Goal: Register for event/course

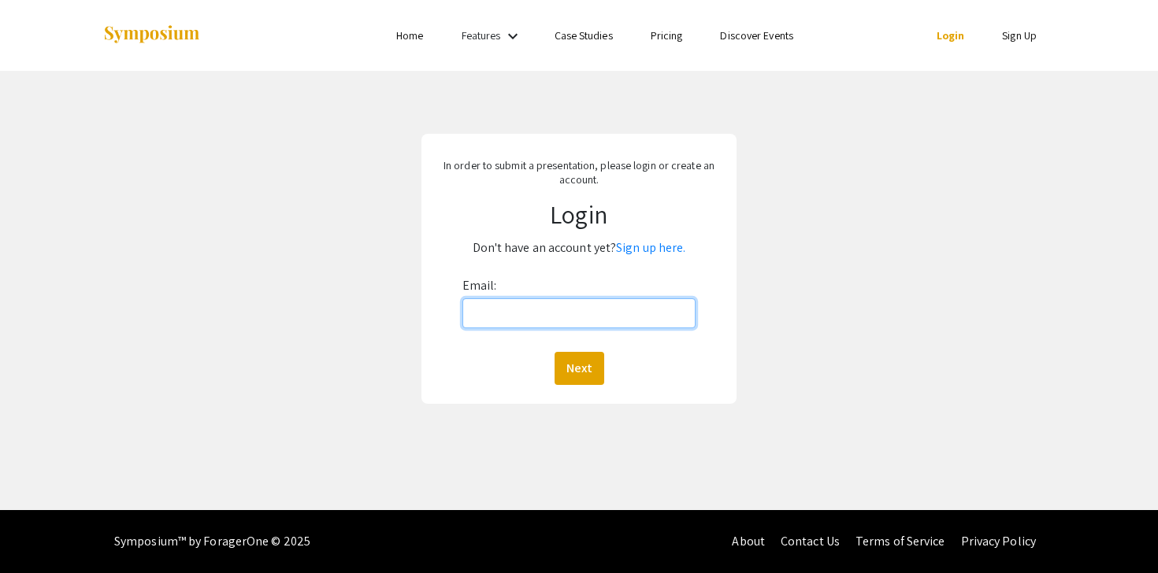
click at [571, 317] on input "Email:" at bounding box center [579, 314] width 234 height 30
click at [848, 138] on div "In order to submit a presentation, please login or create an account. Login Don…" at bounding box center [579, 269] width 1182 height 396
click at [651, 250] on link "Sign up here." at bounding box center [650, 247] width 69 height 17
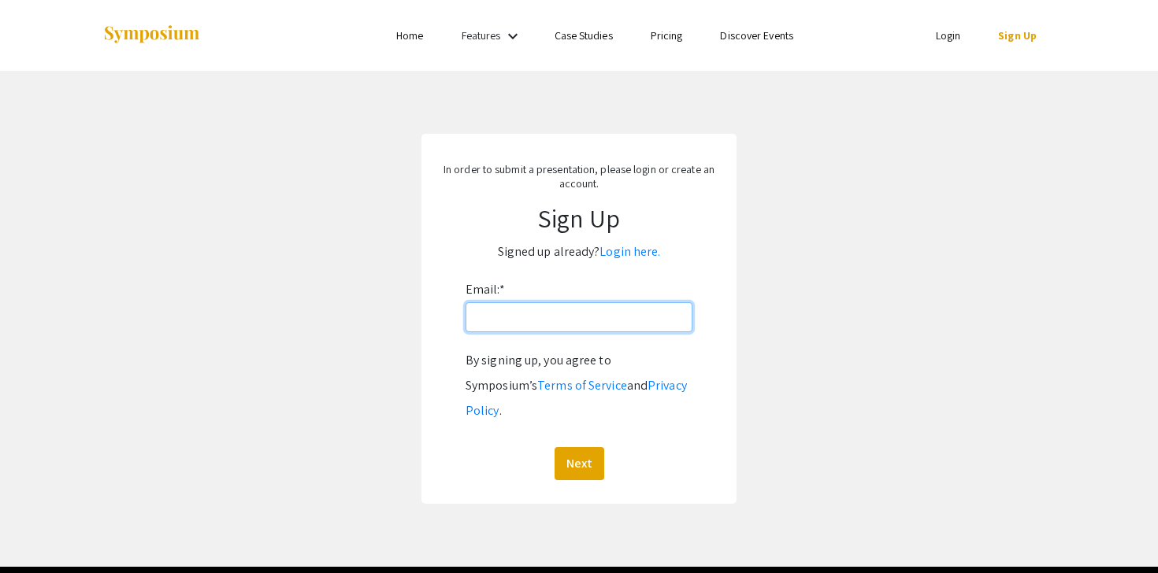
click at [603, 308] on input "Email: *" at bounding box center [579, 317] width 227 height 30
type input "[EMAIL_ADDRESS][DOMAIN_NAME]"
click at [585, 447] on button "Next" at bounding box center [580, 463] width 50 height 33
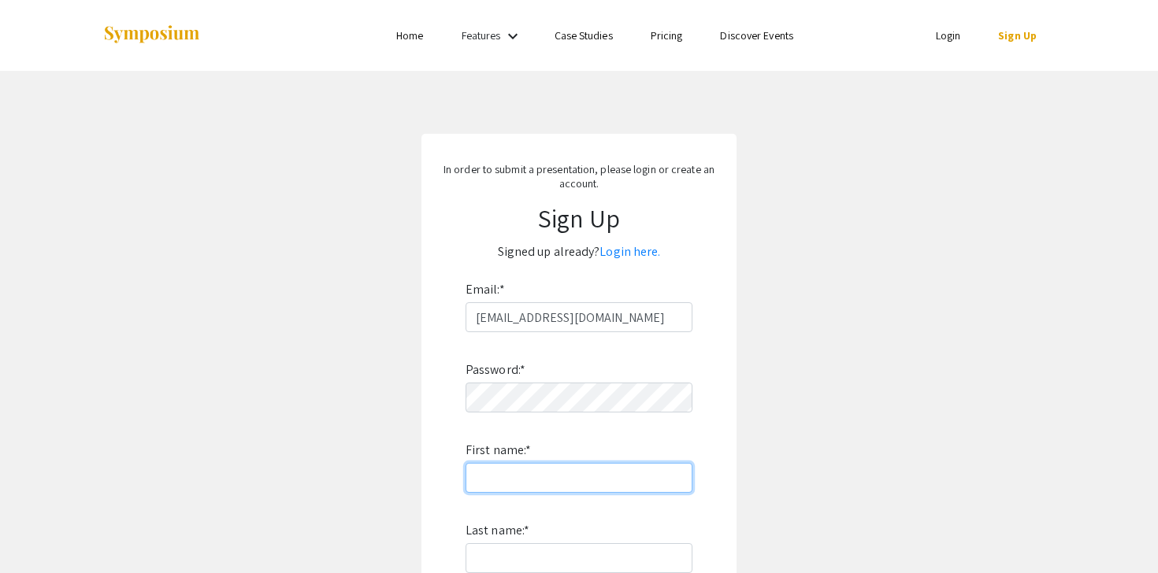
click at [551, 471] on input "First name: *" at bounding box center [579, 478] width 227 height 30
type input "Sameera"
type input "Reddymeka"
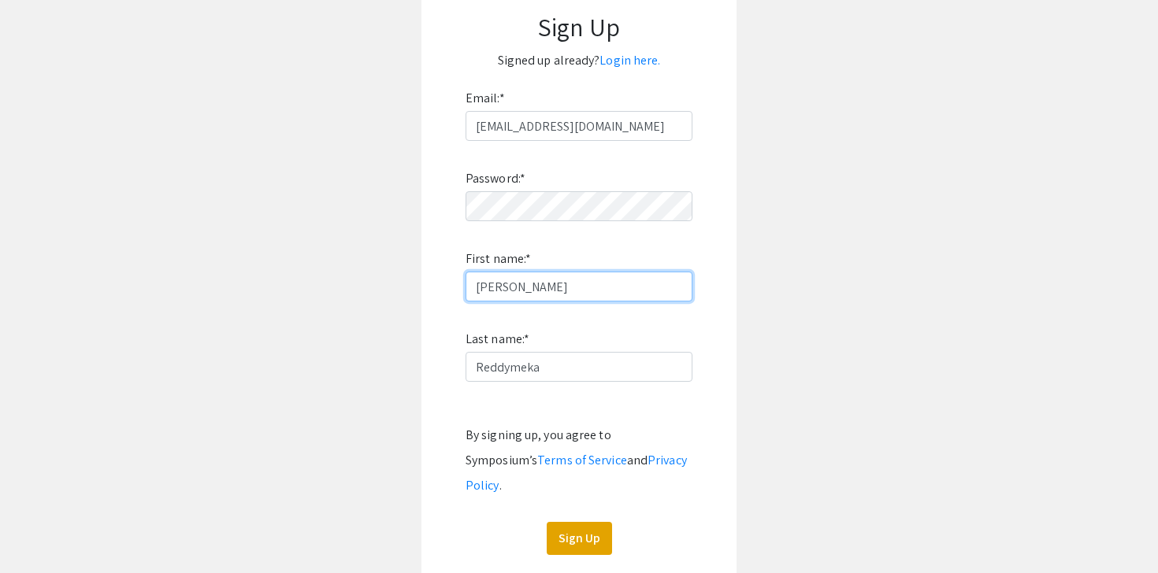
scroll to position [246, 0]
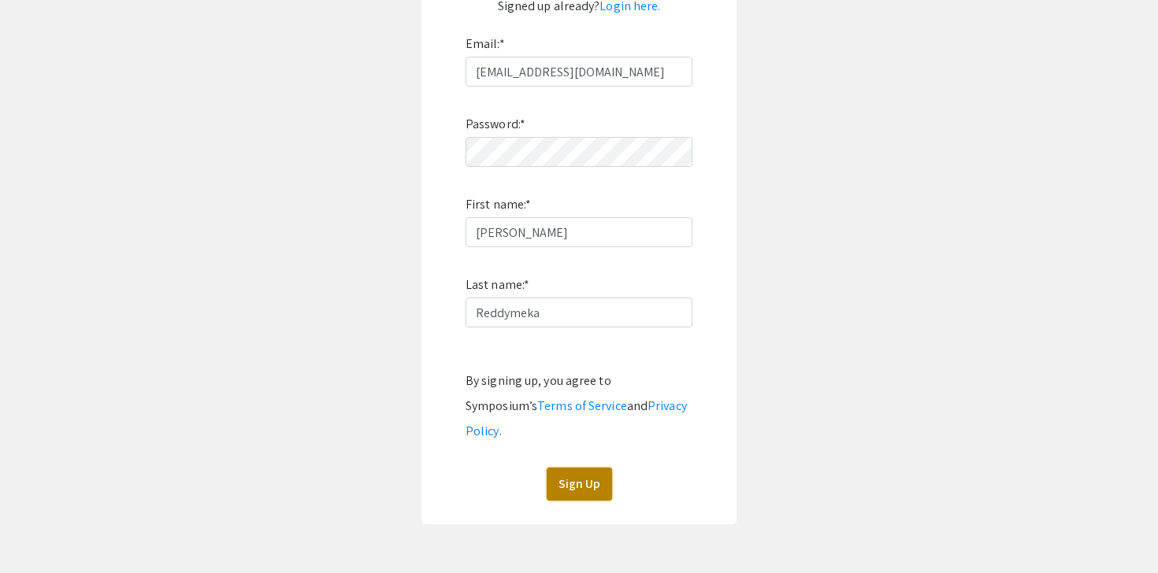
click at [577, 468] on button "Sign Up" at bounding box center [579, 484] width 65 height 33
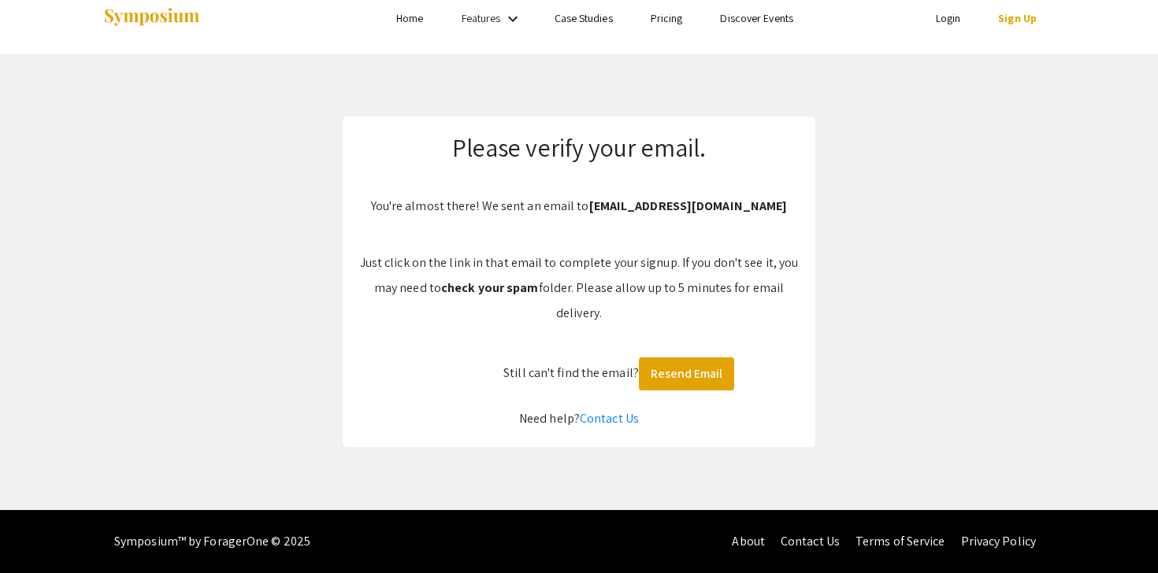
scroll to position [17, 0]
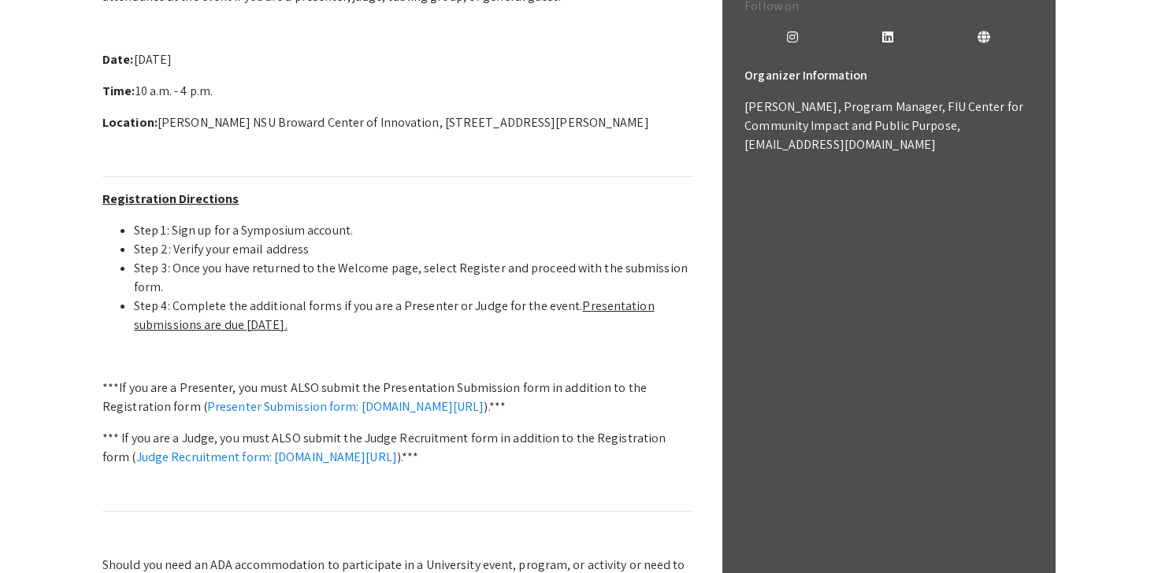
scroll to position [508, 0]
click at [484, 408] on link "Presenter Submission form: [DOMAIN_NAME][URL]" at bounding box center [345, 408] width 277 height 17
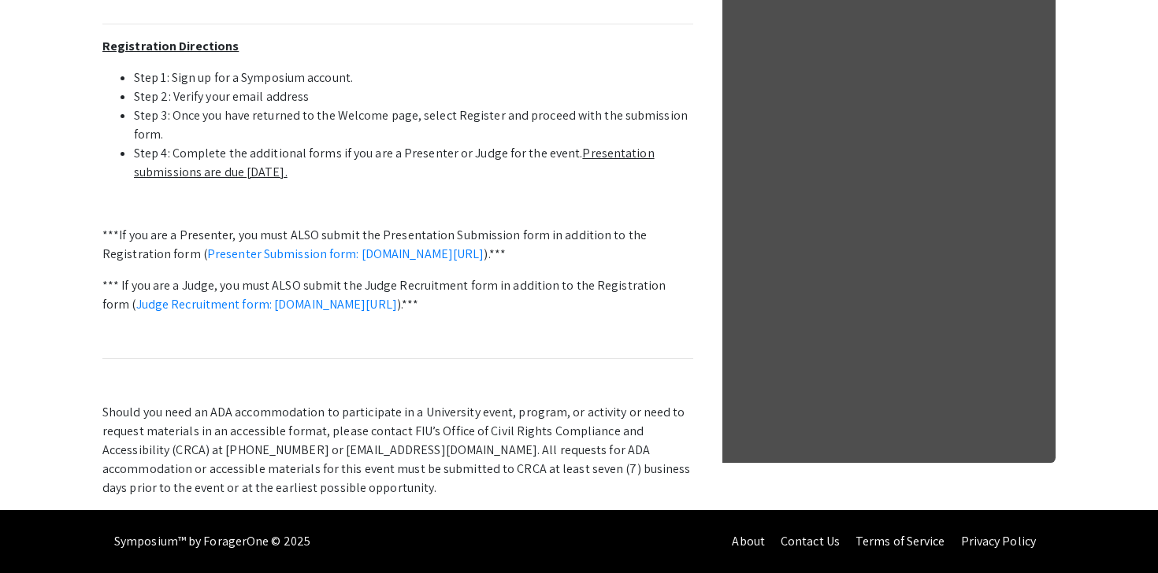
scroll to position [0, 0]
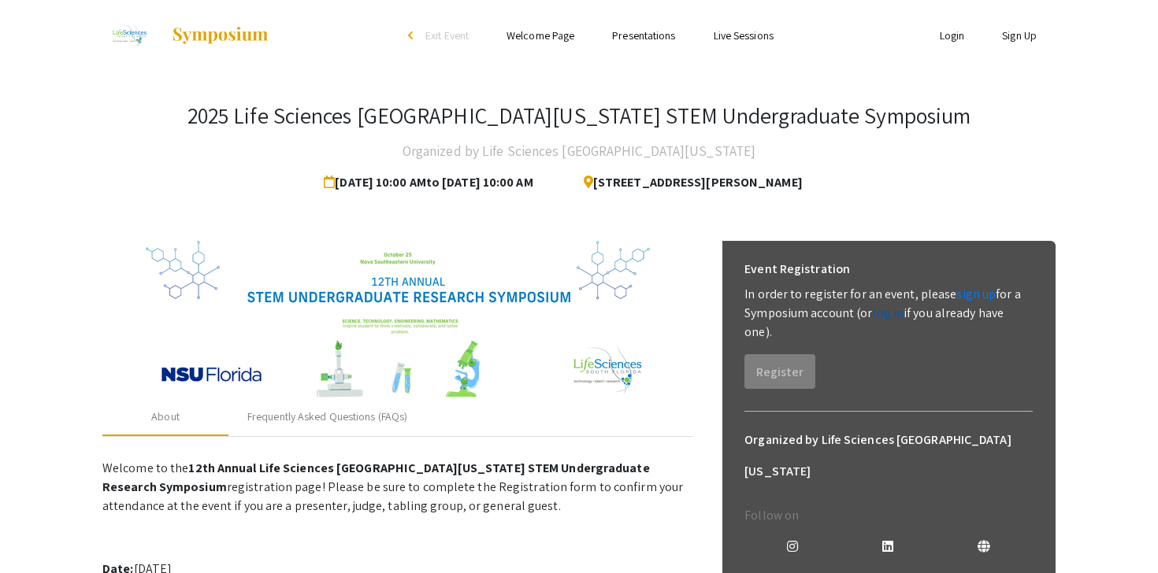
click at [891, 316] on link "log in" at bounding box center [888, 313] width 32 height 17
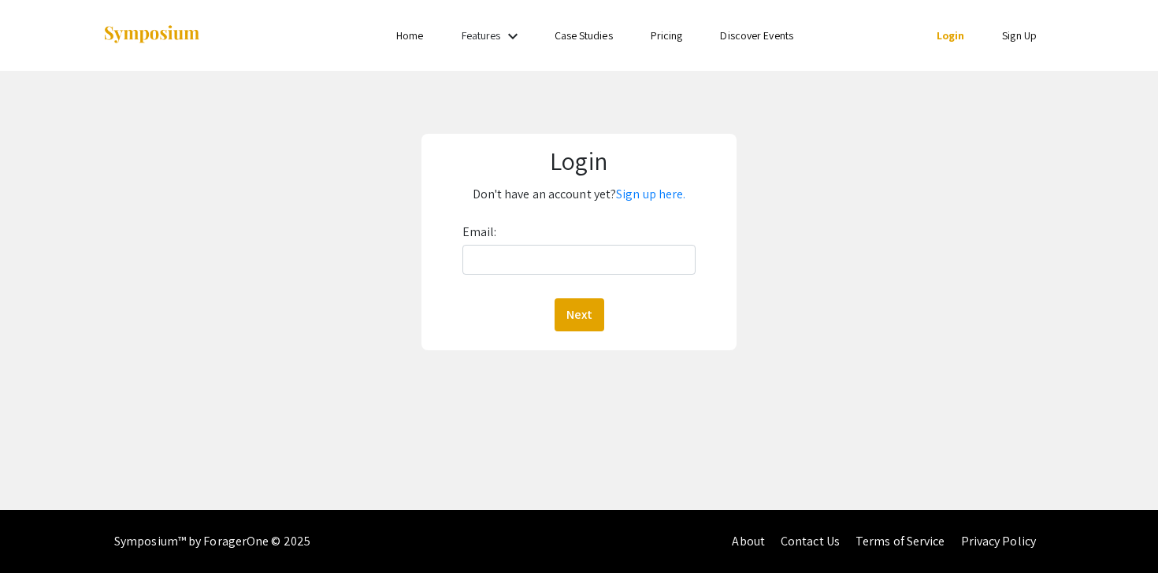
click at [618, 279] on div "Email: Next" at bounding box center [579, 276] width 234 height 112
click at [616, 267] on input "Email:" at bounding box center [579, 260] width 234 height 30
type input "[EMAIL_ADDRESS][DOMAIN_NAME]"
click at [593, 306] on button "Next" at bounding box center [580, 315] width 50 height 33
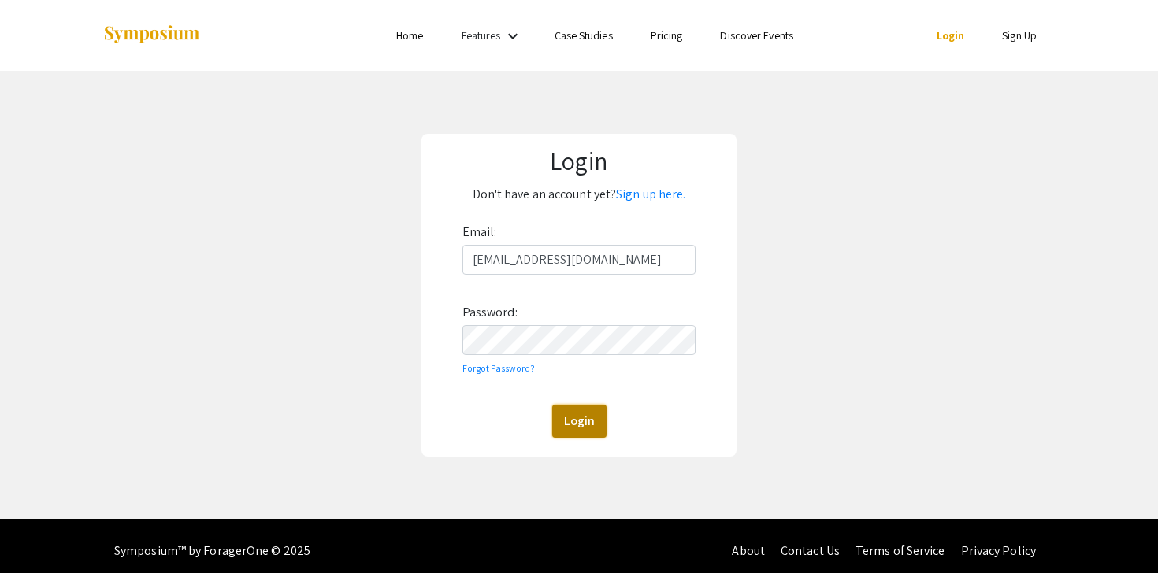
click at [569, 424] on button "Login" at bounding box center [579, 421] width 54 height 33
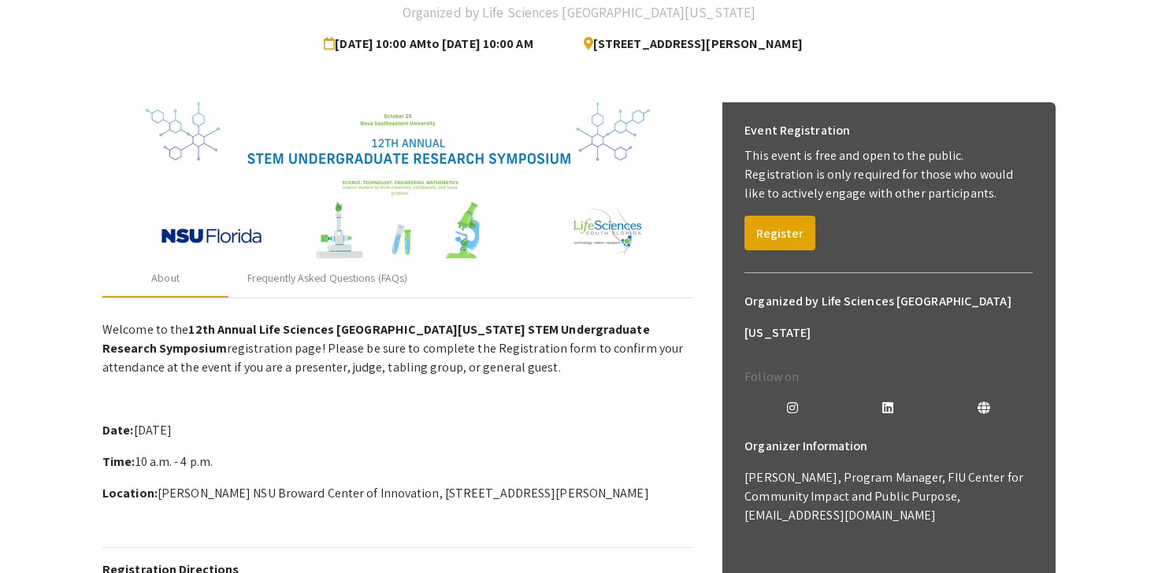
scroll to position [139, 0]
click at [793, 233] on button "Register" at bounding box center [779, 232] width 71 height 35
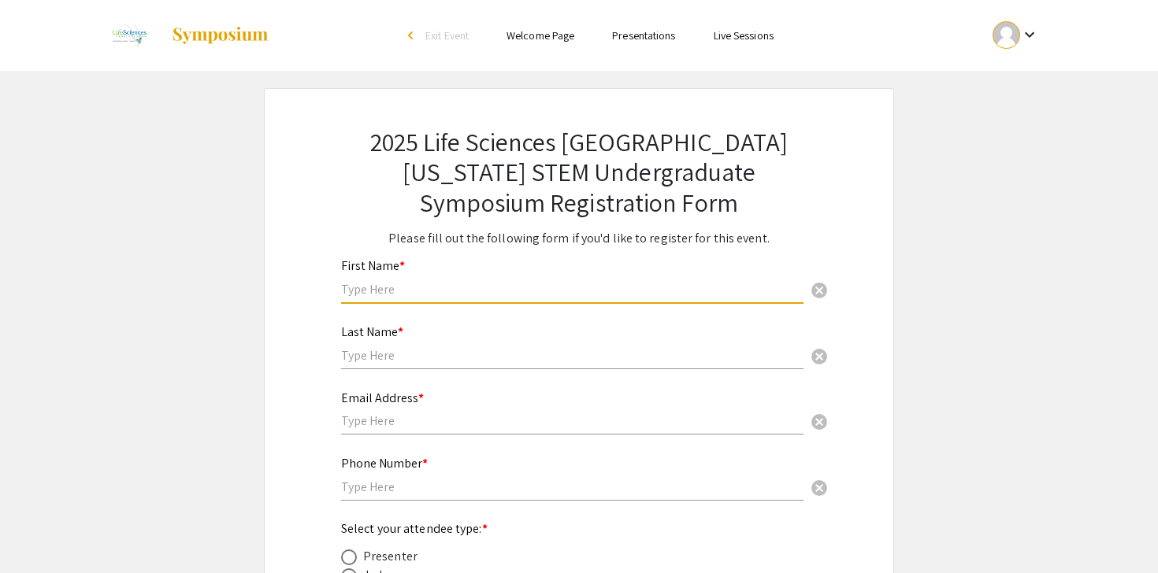
click at [477, 283] on input "text" at bounding box center [572, 289] width 462 height 17
type input "[PERSON_NAME]"
type input "Reddymeka"
type input "16098510153"
click at [405, 426] on input "text" at bounding box center [572, 421] width 462 height 17
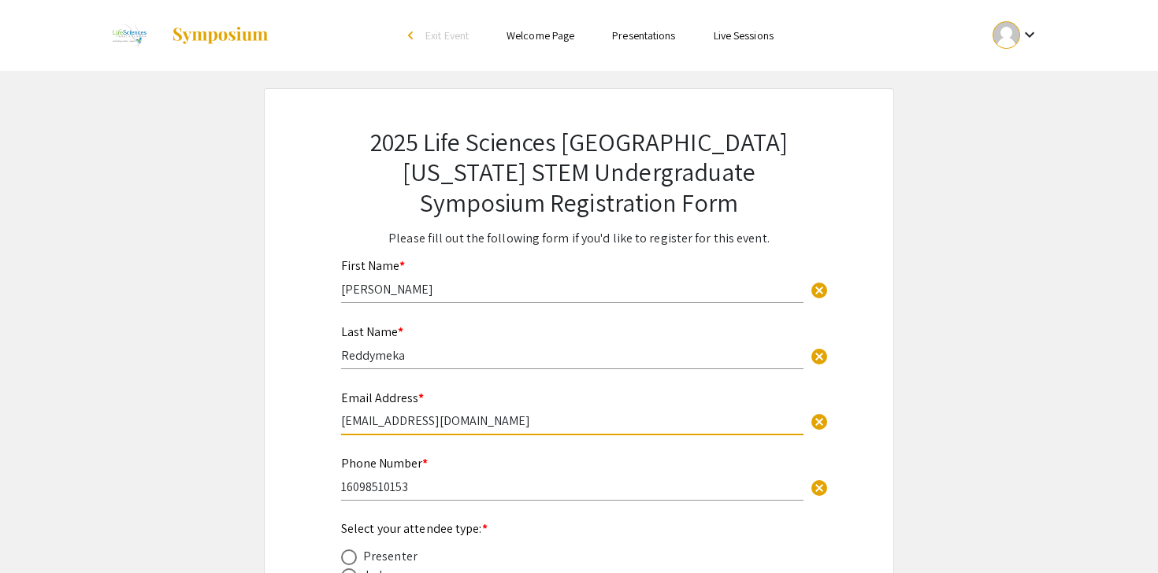
type input "[EMAIL_ADDRESS][DOMAIN_NAME]"
click at [173, 473] on app-registration-form-submission "2025 Life Sciences South Florida STEM Undergraduate Symposium Registration Form…" at bounding box center [579, 410] width 1158 height 645
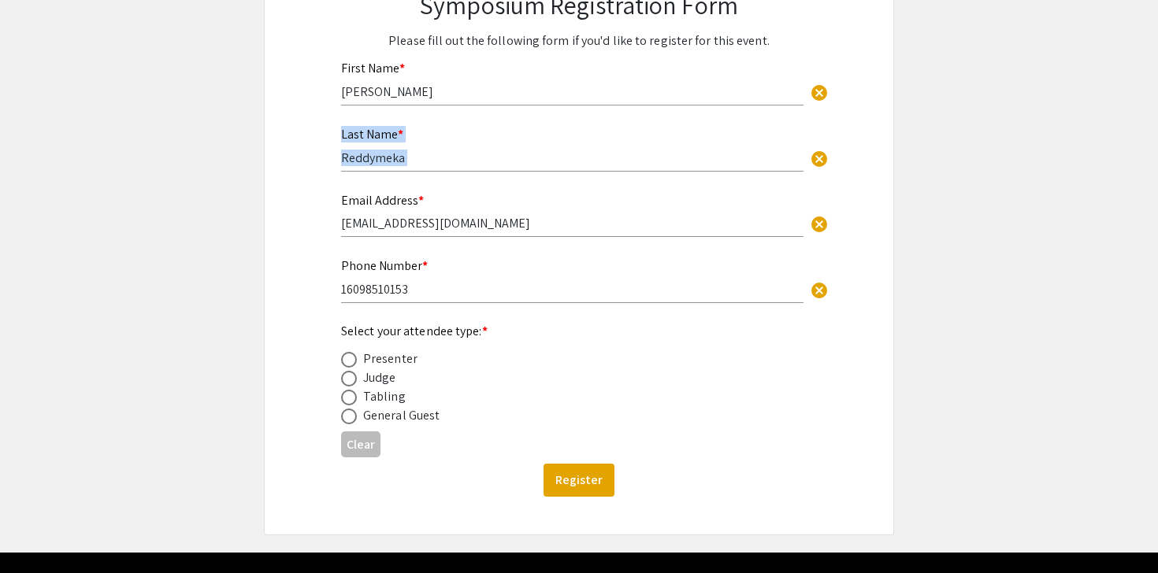
scroll to position [221, 0]
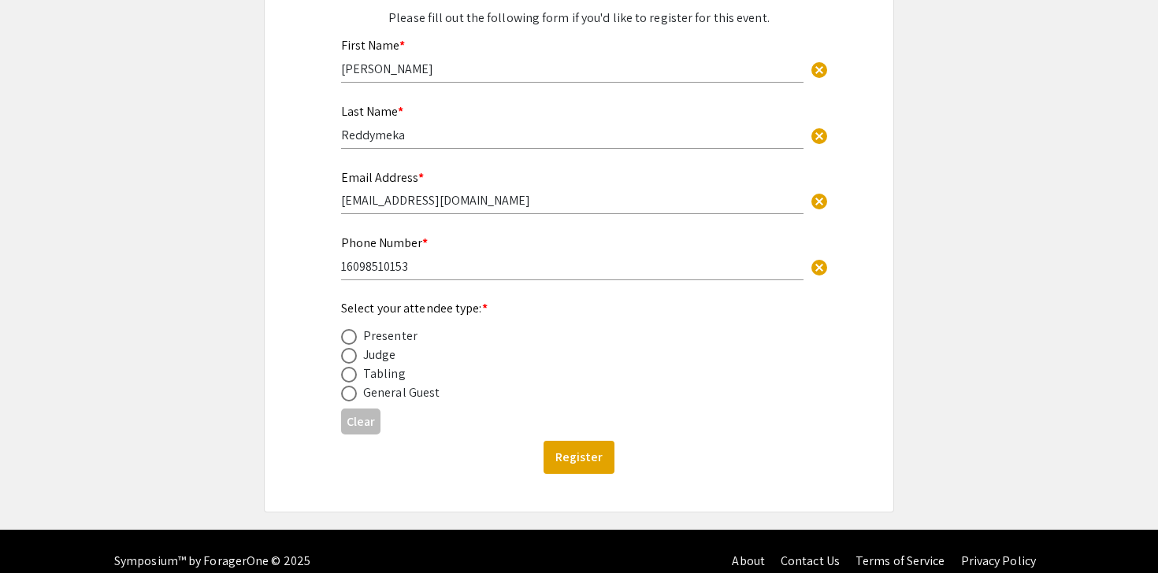
click at [398, 335] on div "Presenter" at bounding box center [390, 336] width 54 height 19
click at [356, 342] on span at bounding box center [349, 337] width 16 height 16
click at [356, 342] on input "radio" at bounding box center [349, 337] width 16 height 16
radio input "true"
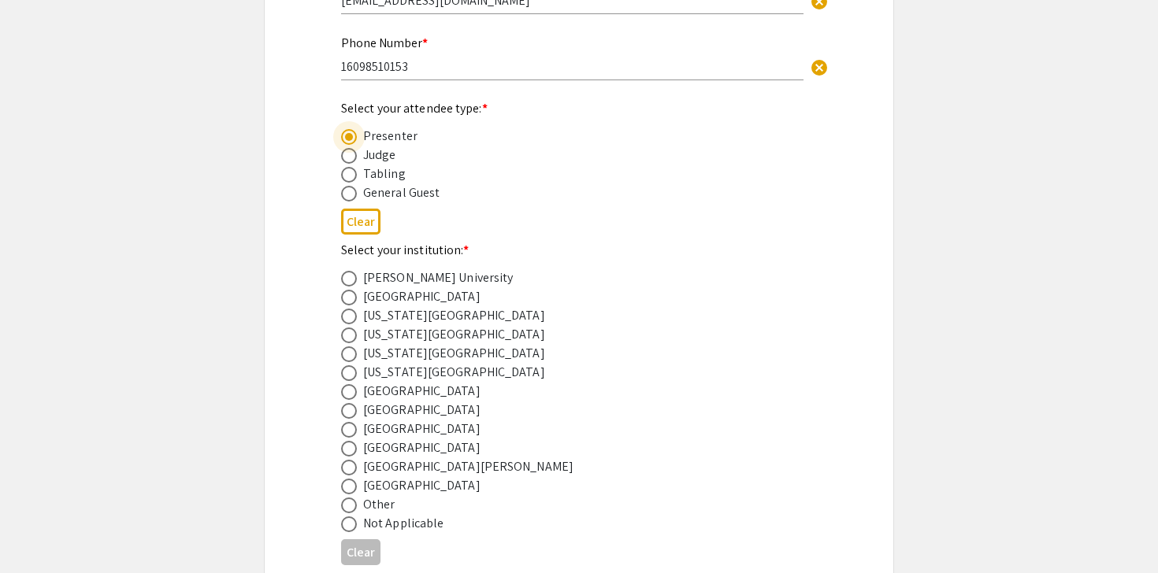
scroll to position [459, 0]
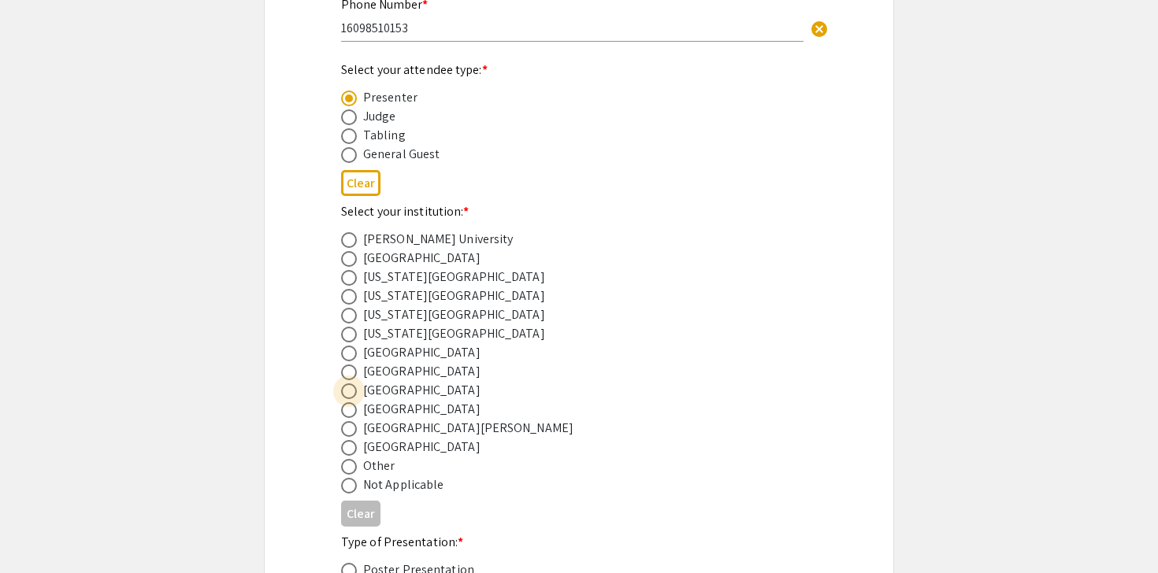
click at [351, 395] on span at bounding box center [349, 392] width 16 height 16
click at [351, 395] on input "radio" at bounding box center [349, 392] width 16 height 16
radio input "true"
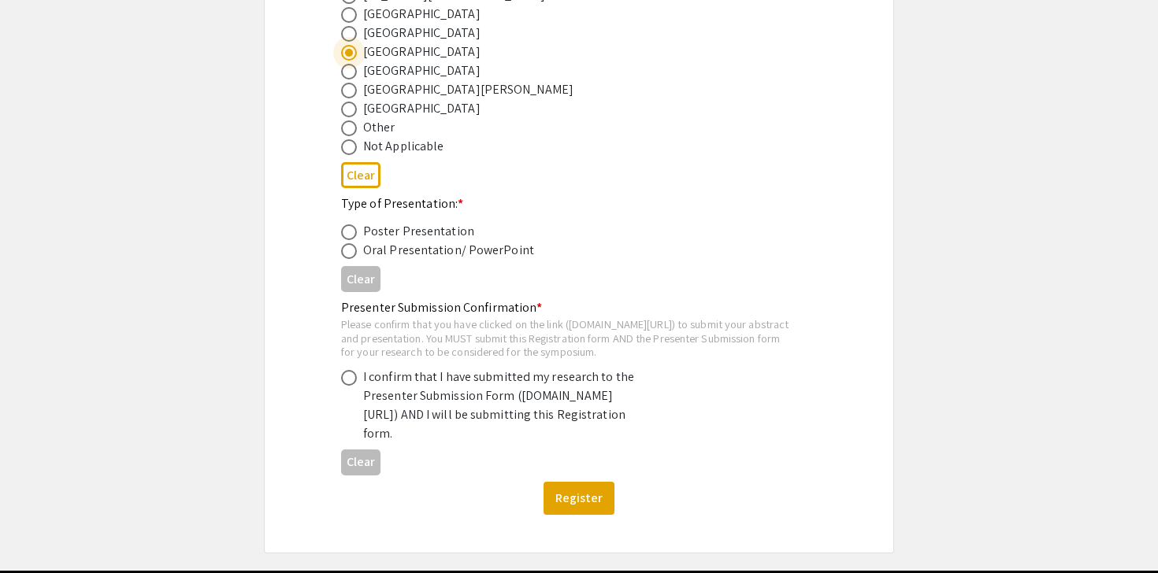
scroll to position [804, 0]
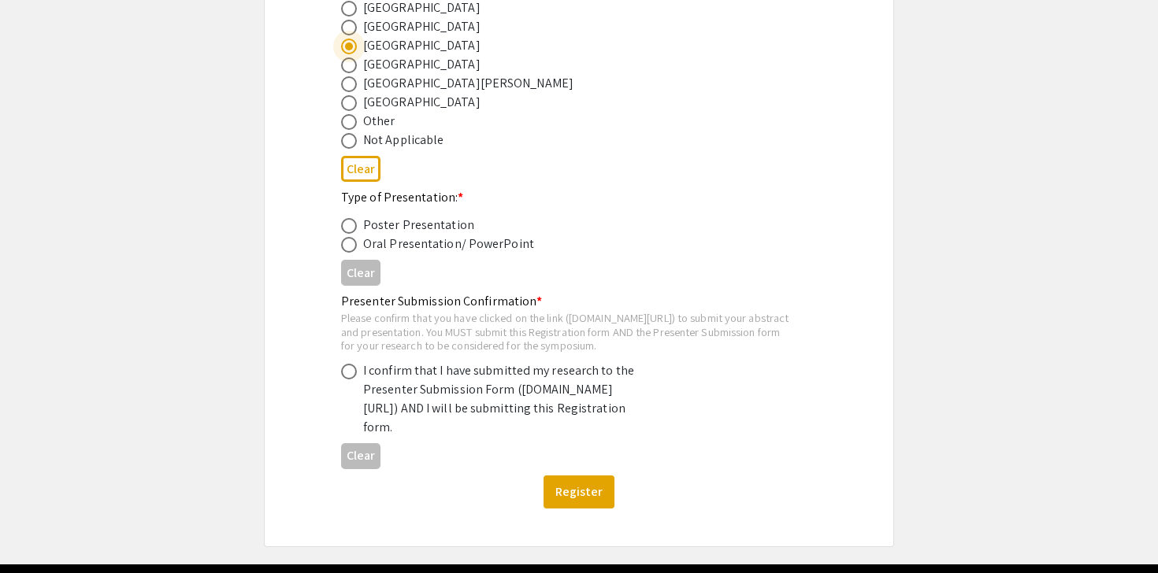
click at [346, 252] on span at bounding box center [349, 245] width 16 height 16
click at [346, 252] on input "radio" at bounding box center [349, 245] width 16 height 16
radio input "true"
click at [343, 380] on span at bounding box center [349, 372] width 16 height 16
click at [343, 380] on input "radio" at bounding box center [349, 372] width 16 height 16
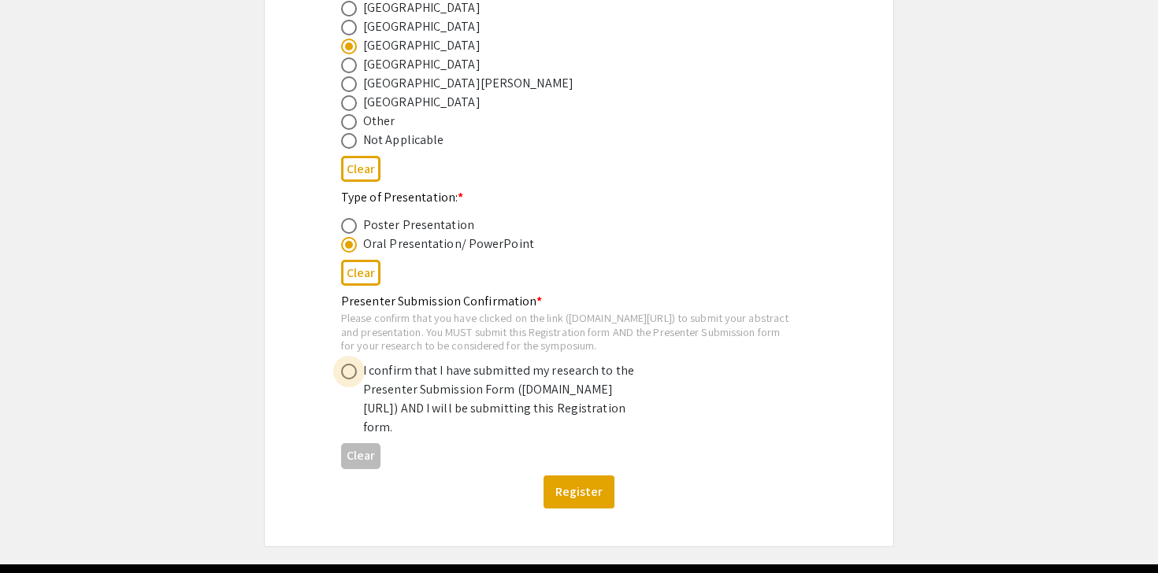
radio input "true"
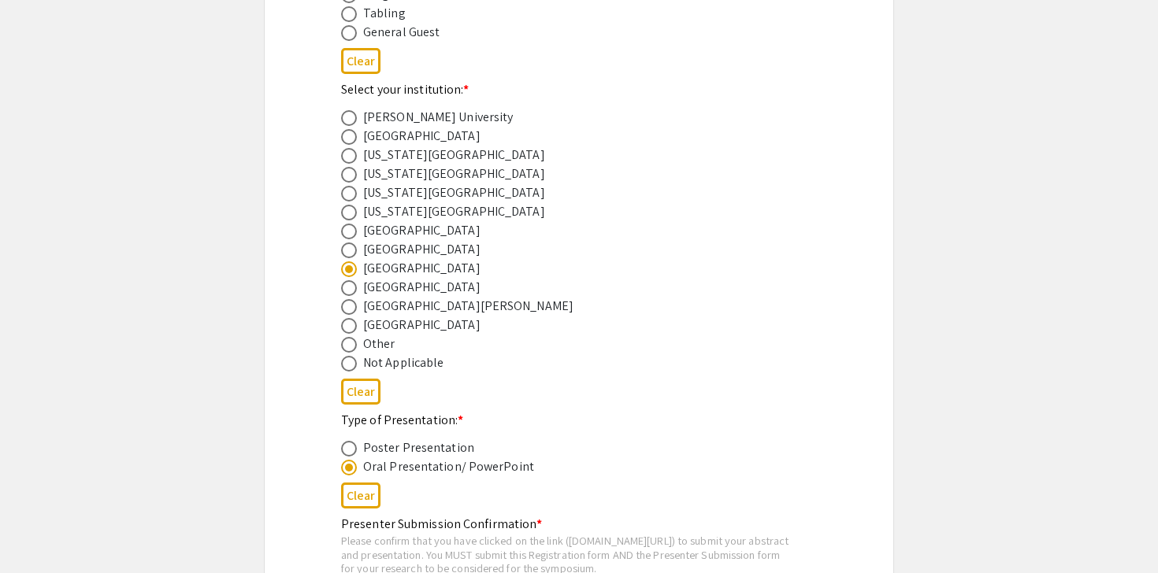
scroll to position [446, 0]
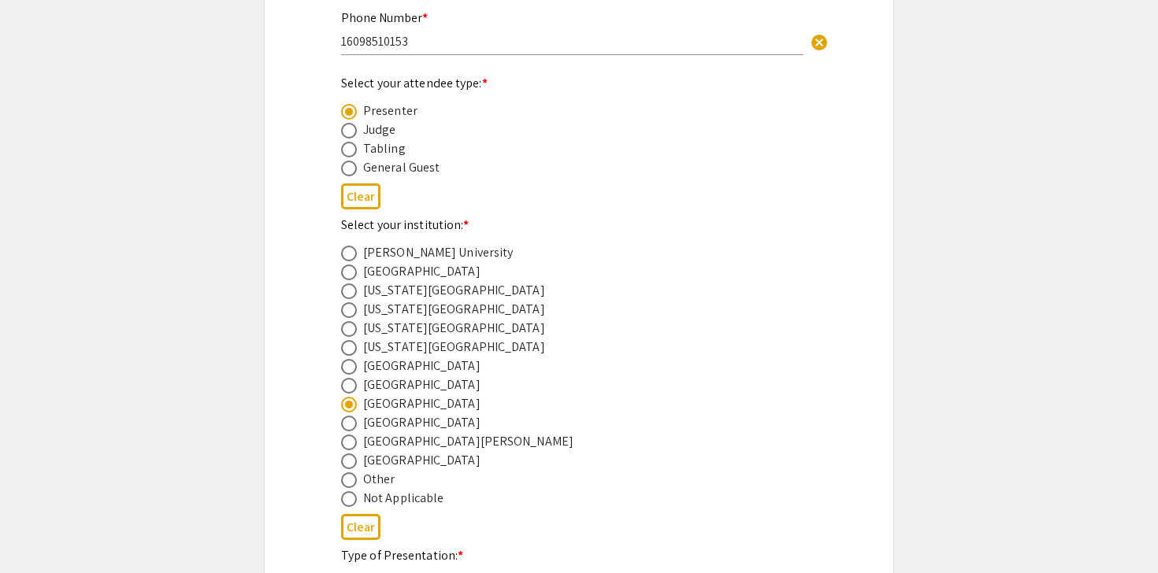
click at [262, 404] on app-registration-form-submission "2025 Life Sciences South Florida STEM Undergraduate Symposium Registration Form…" at bounding box center [579, 273] width 1158 height 1263
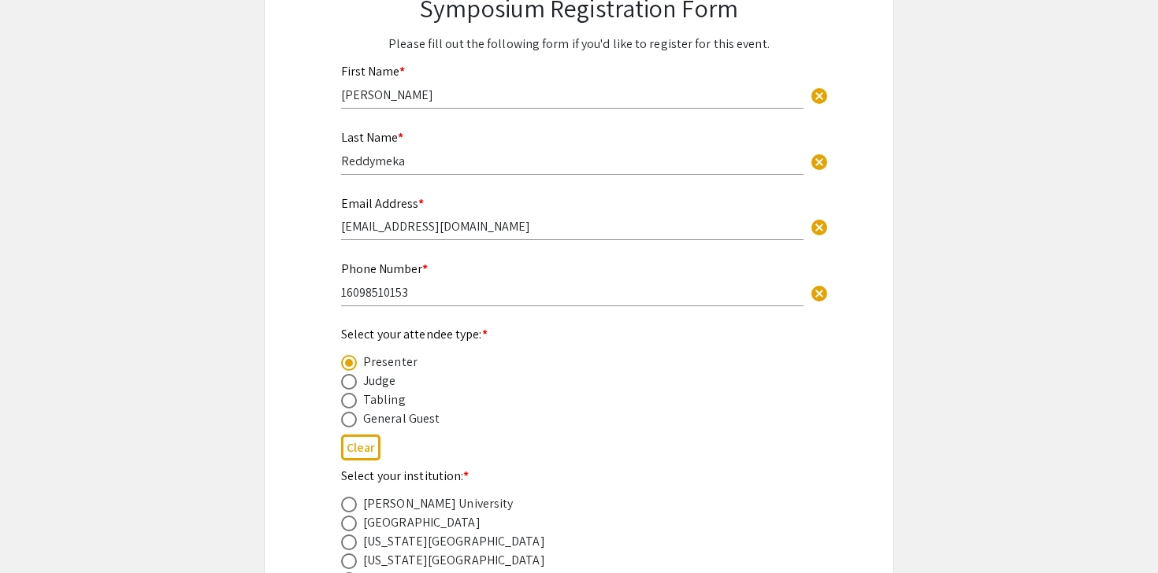
scroll to position [189, 0]
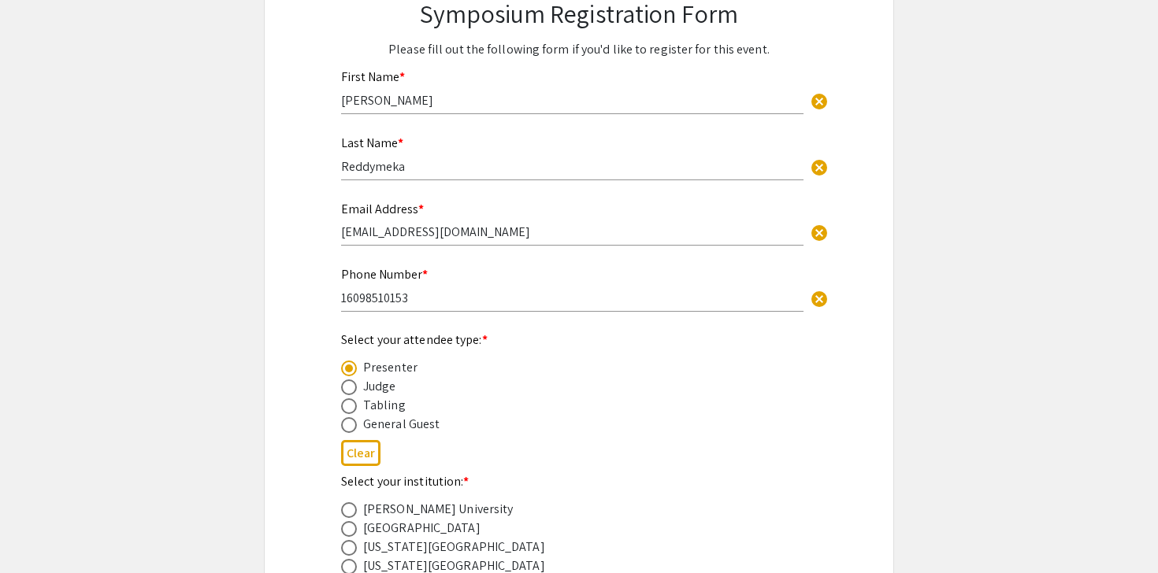
click at [348, 297] on input "16098510153" at bounding box center [572, 298] width 462 height 17
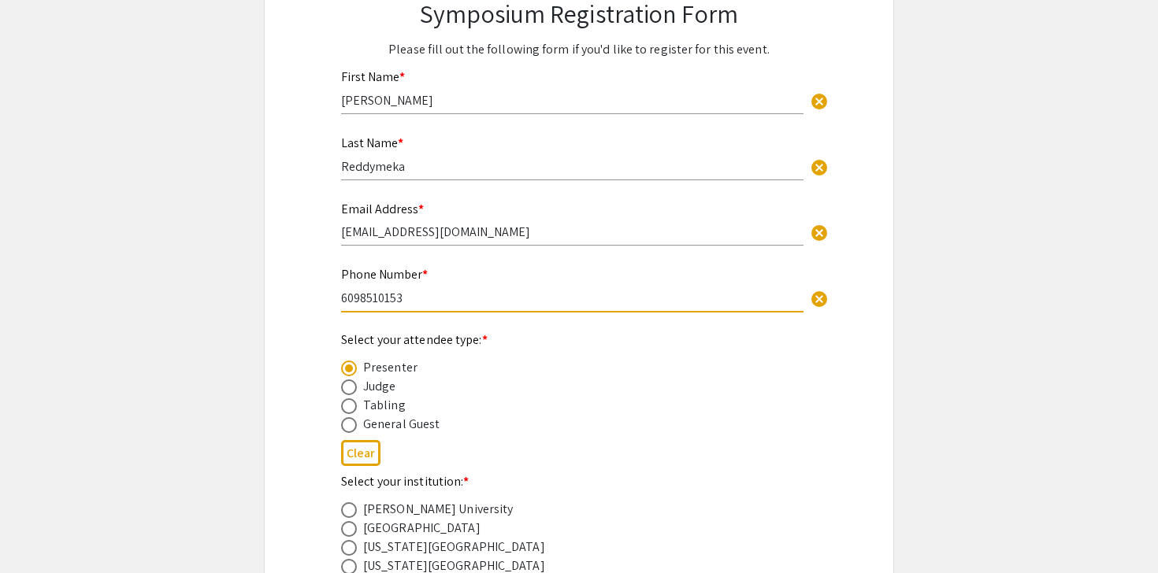
type input "6098510153"
click at [282, 318] on div "2025 Life Sciences South Florida STEM Undergraduate Symposium Registration Form…" at bounding box center [579, 530] width 630 height 1263
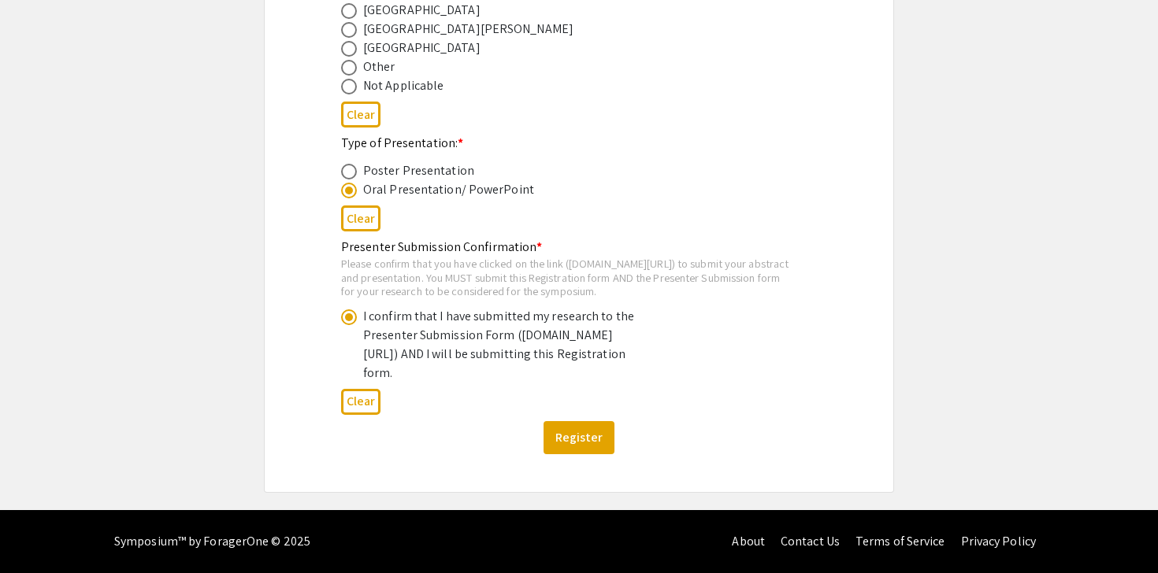
scroll to position [895, 0]
click at [581, 433] on button "Register" at bounding box center [579, 437] width 71 height 33
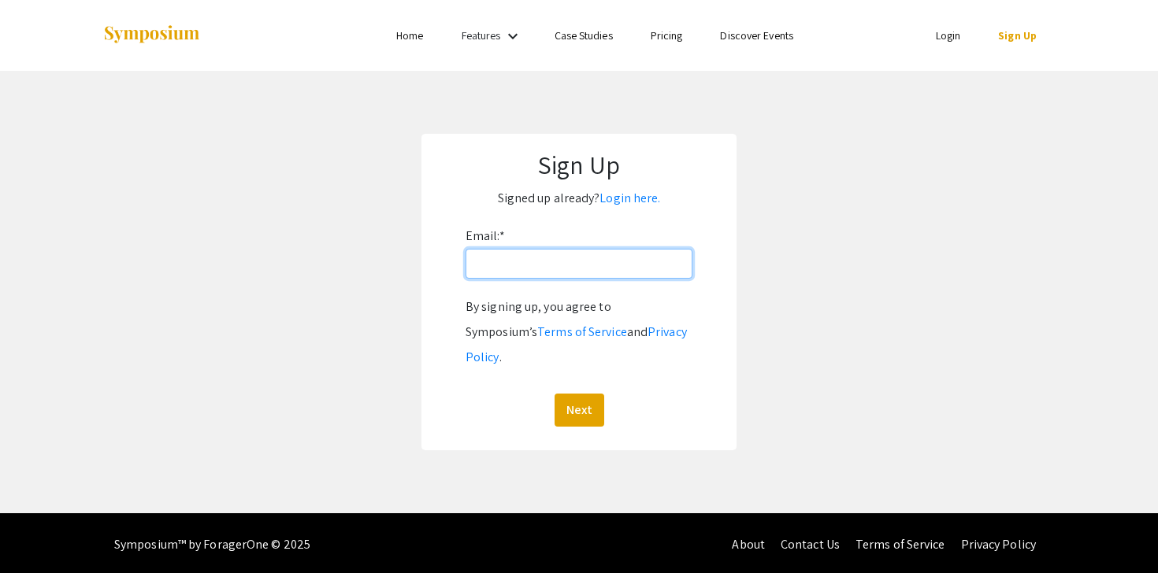
click at [612, 273] on input "Email: *" at bounding box center [579, 264] width 227 height 30
type input "[EMAIL_ADDRESS][DOMAIN_NAME]"
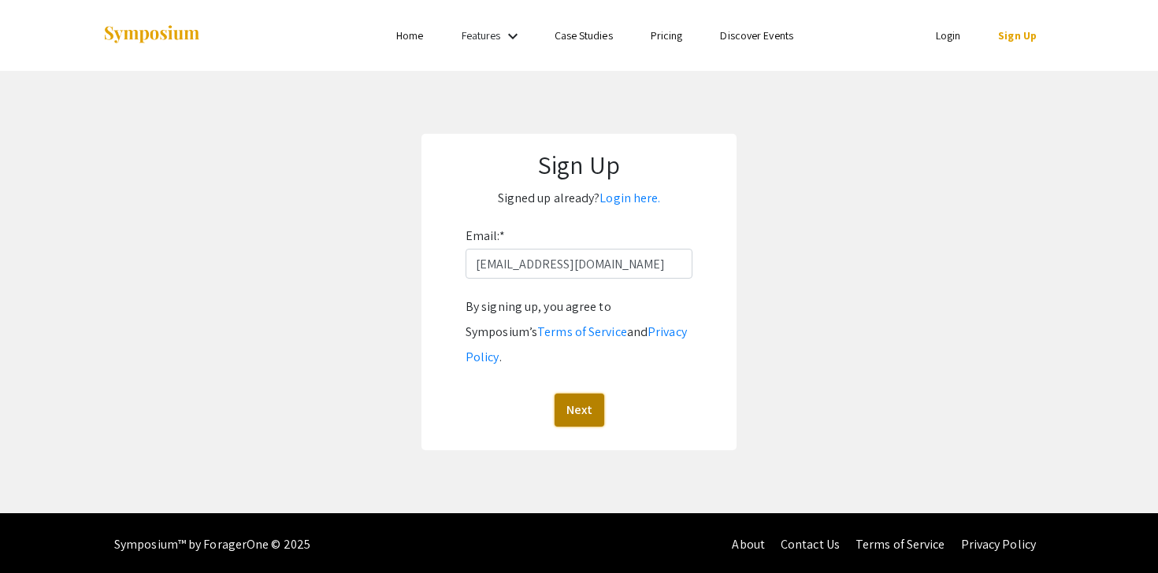
click at [587, 394] on button "Next" at bounding box center [580, 410] width 50 height 33
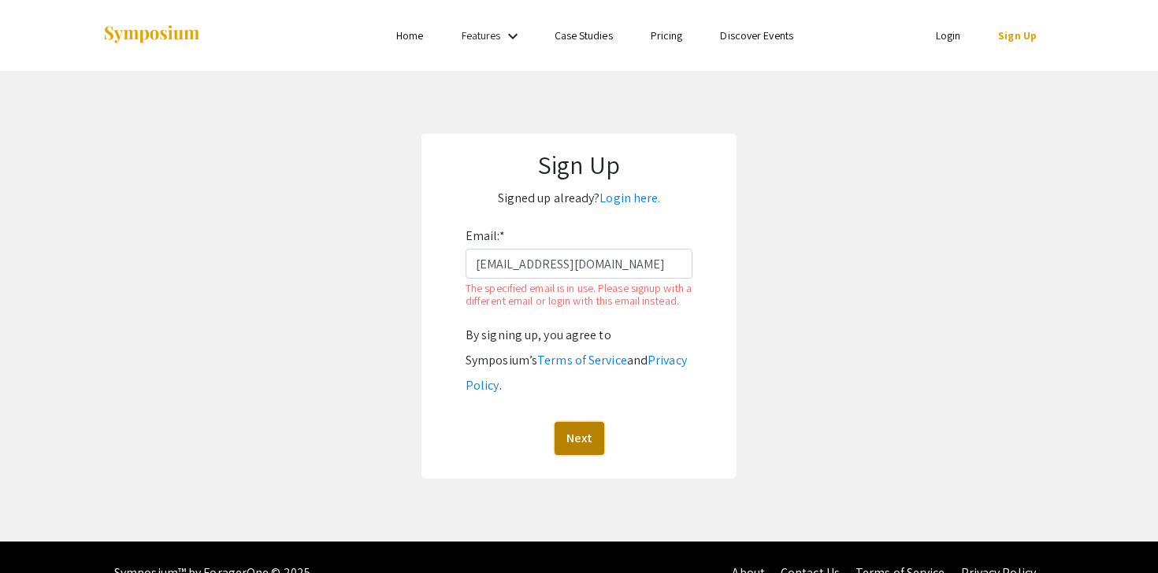
click at [578, 425] on button "Next" at bounding box center [580, 438] width 50 height 33
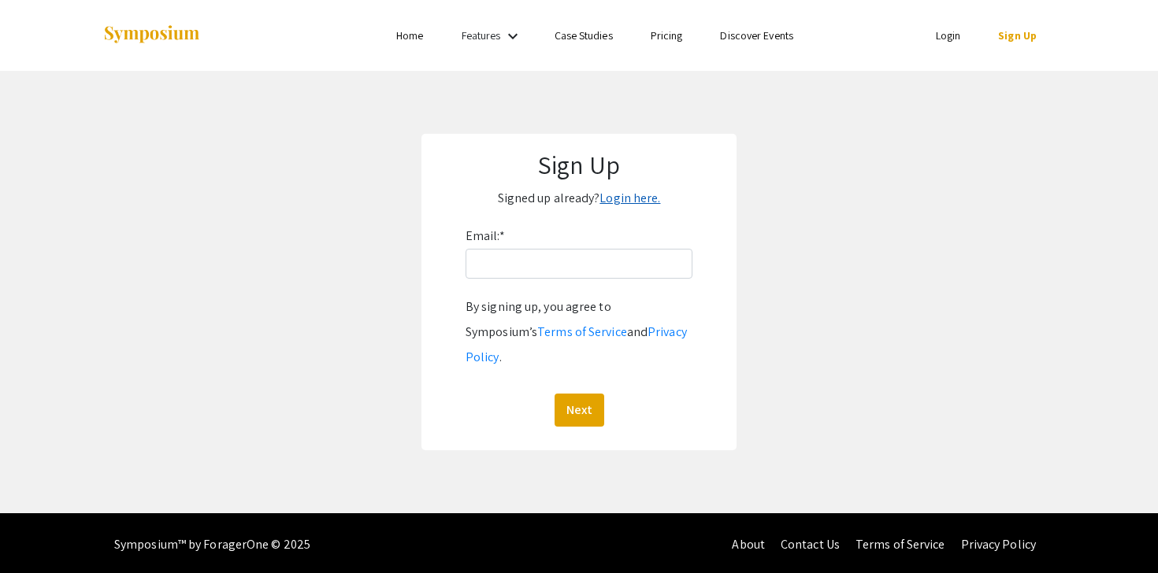
click at [645, 202] on link "Login here." at bounding box center [629, 198] width 61 height 17
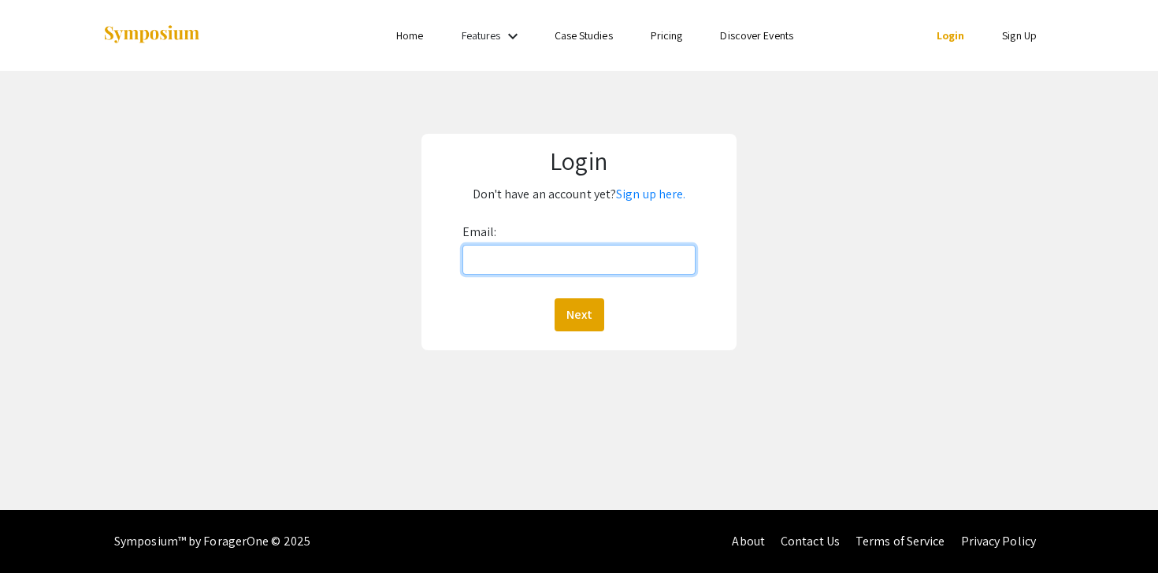
click at [588, 257] on input "Email:" at bounding box center [579, 260] width 234 height 30
type input "[EMAIL_ADDRESS][DOMAIN_NAME]"
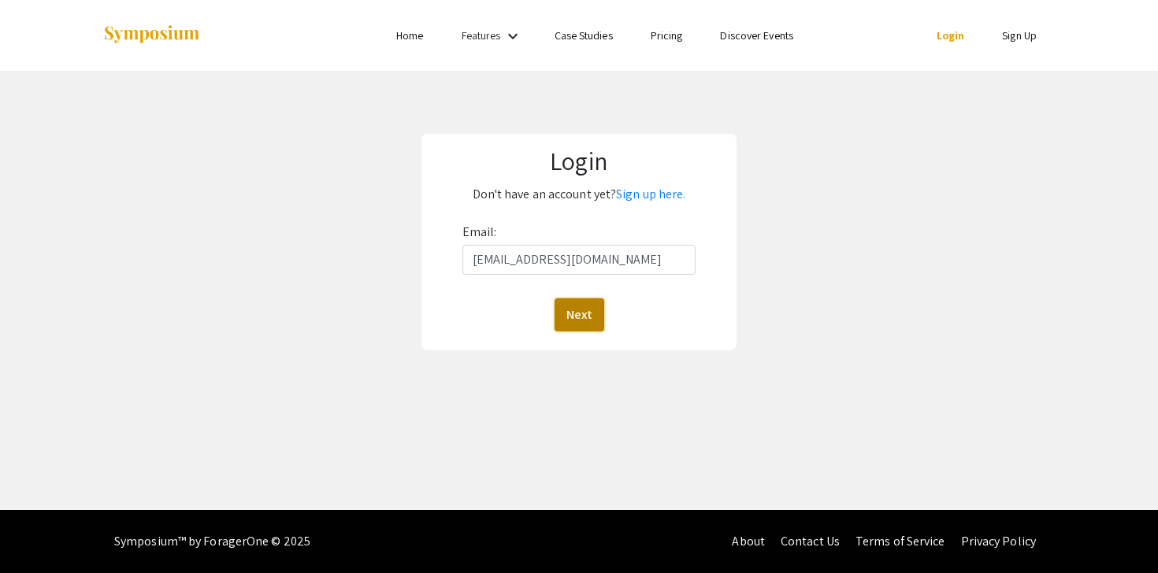
click at [578, 308] on button "Next" at bounding box center [580, 315] width 50 height 33
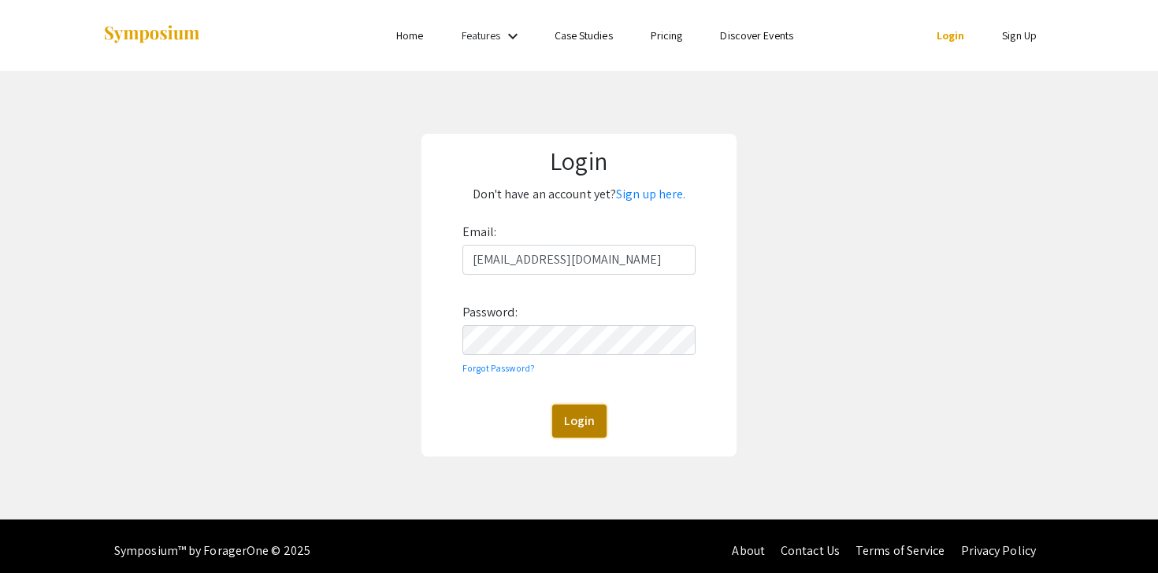
click at [571, 415] on button "Login" at bounding box center [579, 421] width 54 height 33
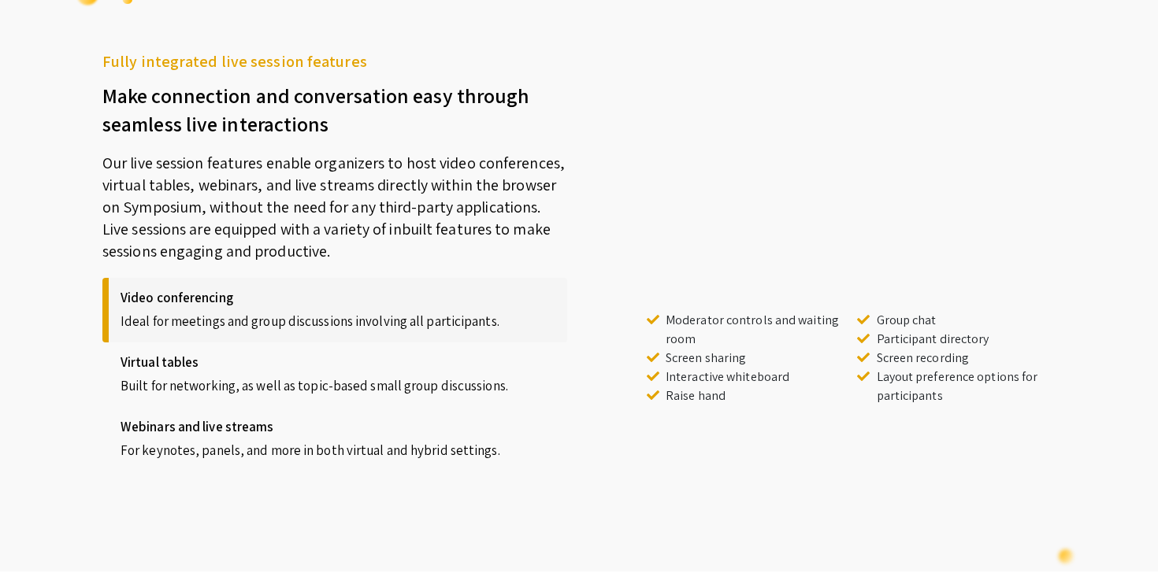
scroll to position [1881, 0]
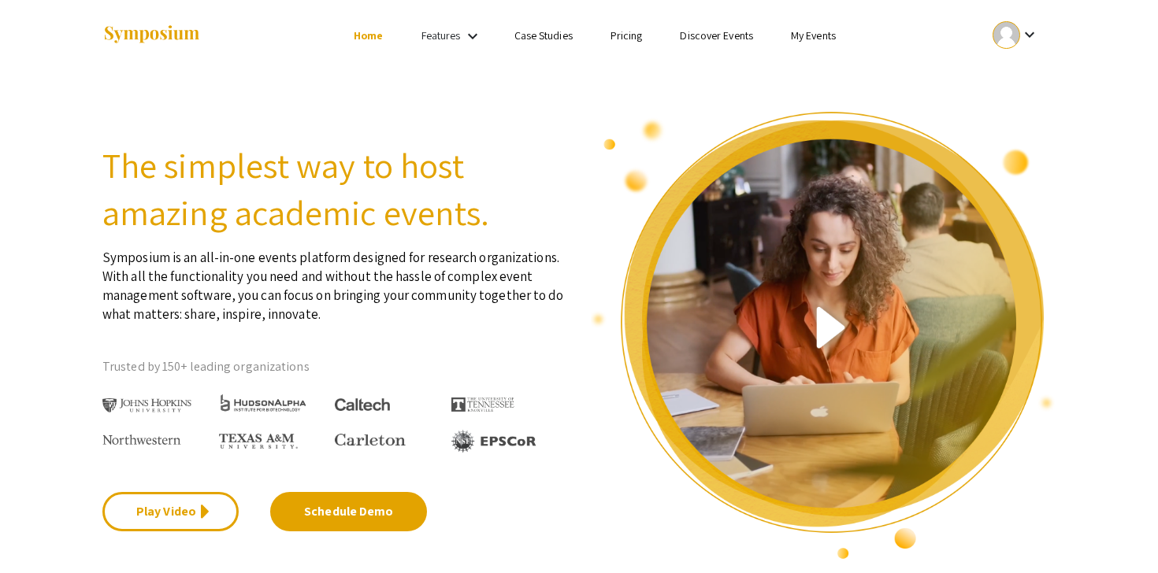
click at [374, 40] on link "Home" at bounding box center [368, 35] width 29 height 14
click at [1009, 39] on div at bounding box center [1006, 35] width 28 height 28
click at [1013, 121] on button "My Submissions" at bounding box center [1024, 116] width 97 height 38
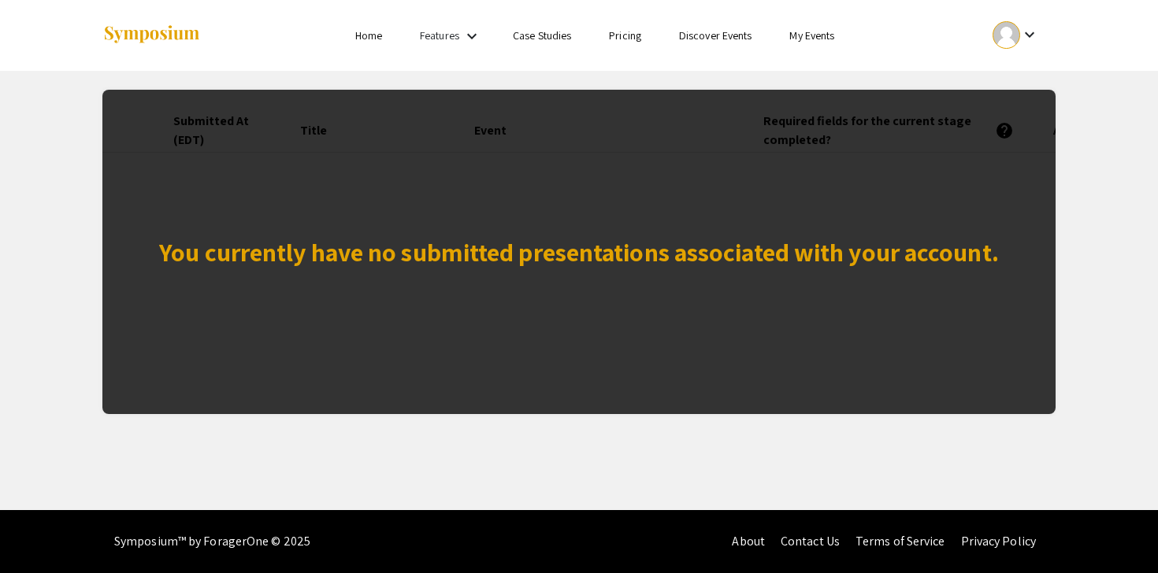
click at [689, 279] on div "You currently have no submitted presentations associated with your account." at bounding box center [578, 252] width 953 height 325
click at [1035, 16] on ul "keyboard_arrow_down" at bounding box center [898, 35] width 314 height 71
click at [1027, 30] on mat-icon "keyboard_arrow_down" at bounding box center [1029, 34] width 19 height 19
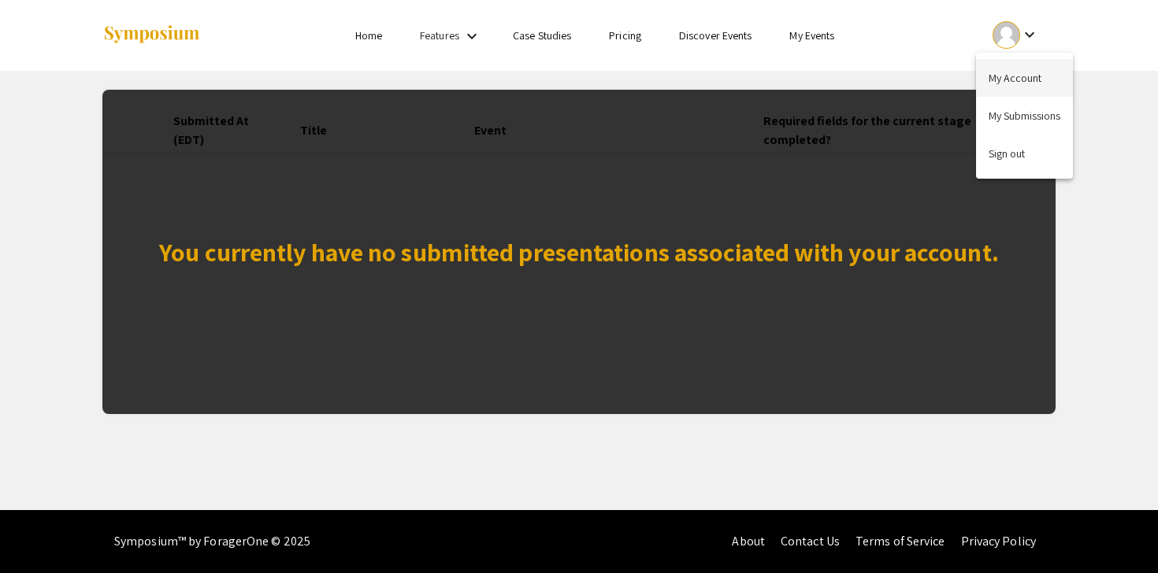
click at [1017, 78] on button "My Account" at bounding box center [1024, 78] width 97 height 38
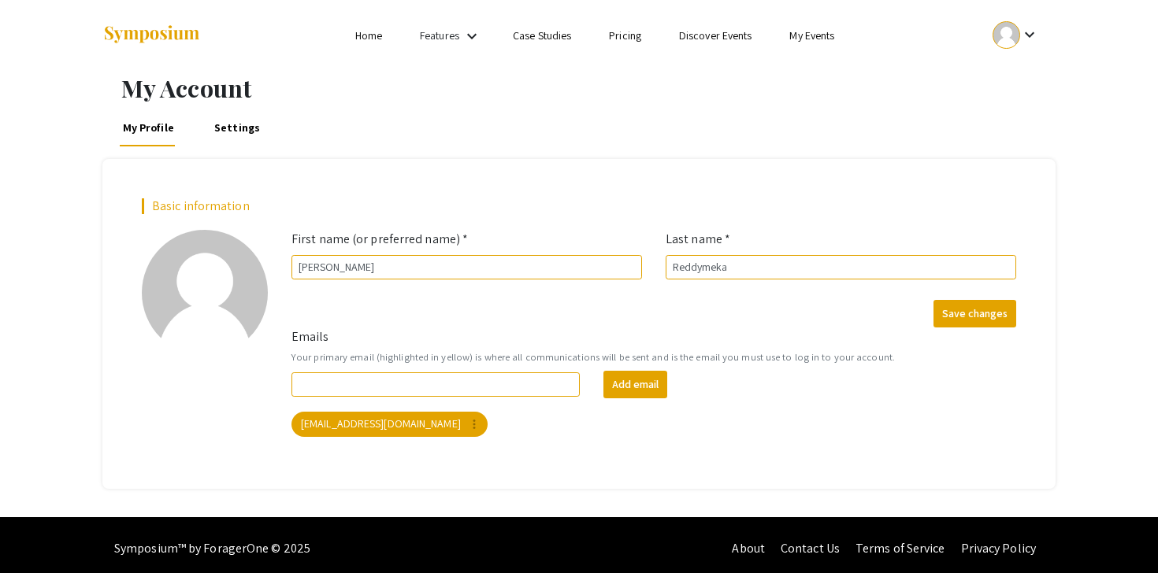
click at [811, 39] on link "My Events" at bounding box center [811, 35] width 45 height 14
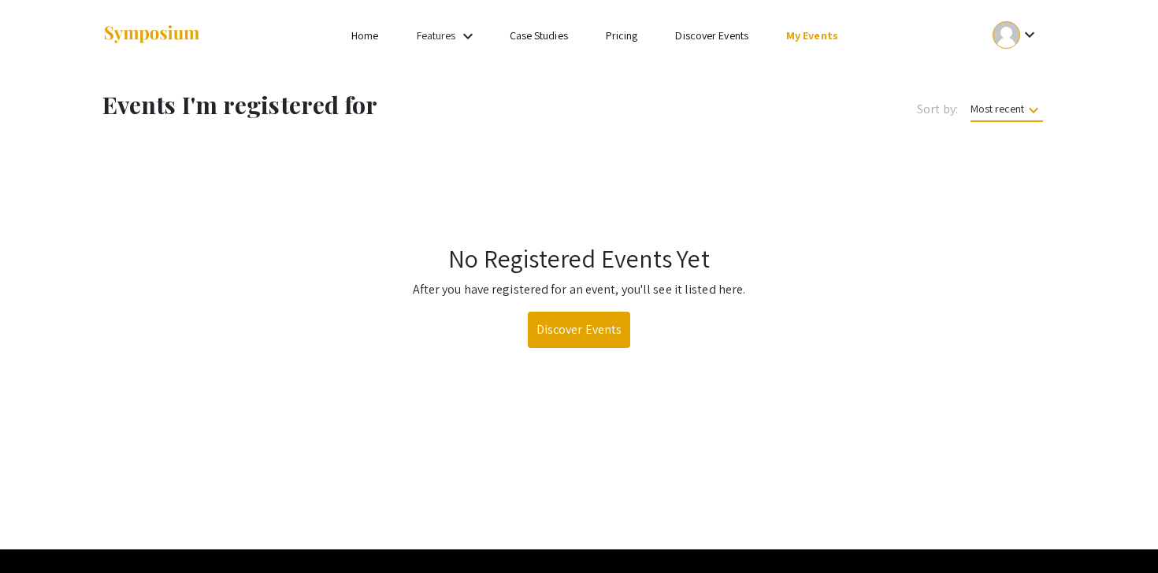
click at [725, 39] on link "Discover Events" at bounding box center [711, 35] width 73 height 14
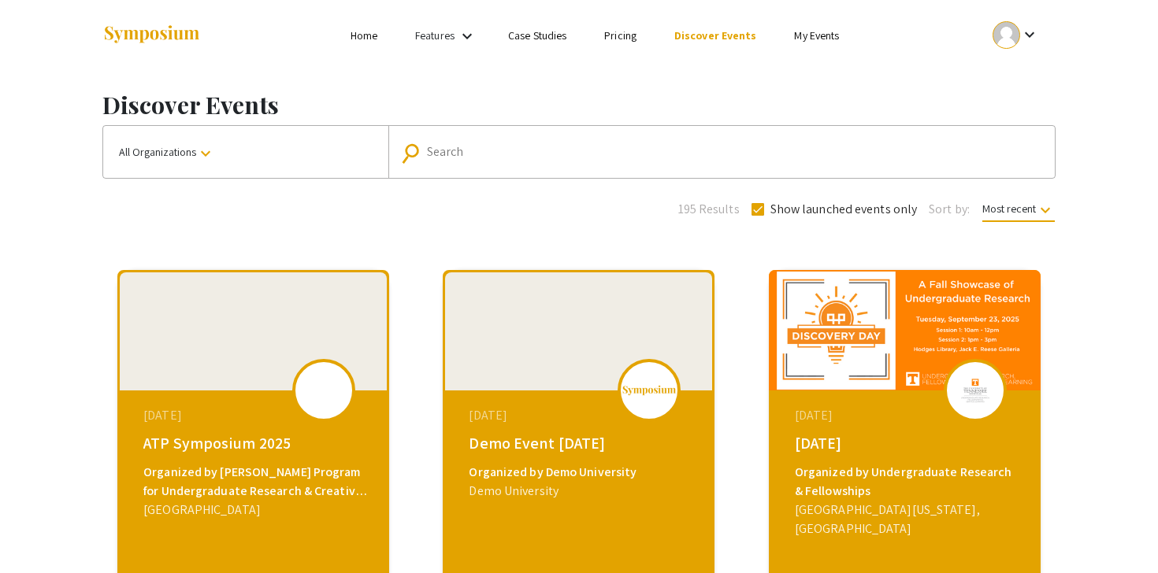
click at [571, 38] on li "Case Studies" at bounding box center [537, 35] width 96 height 19
click at [448, 38] on link "Features" at bounding box center [434, 35] width 39 height 14
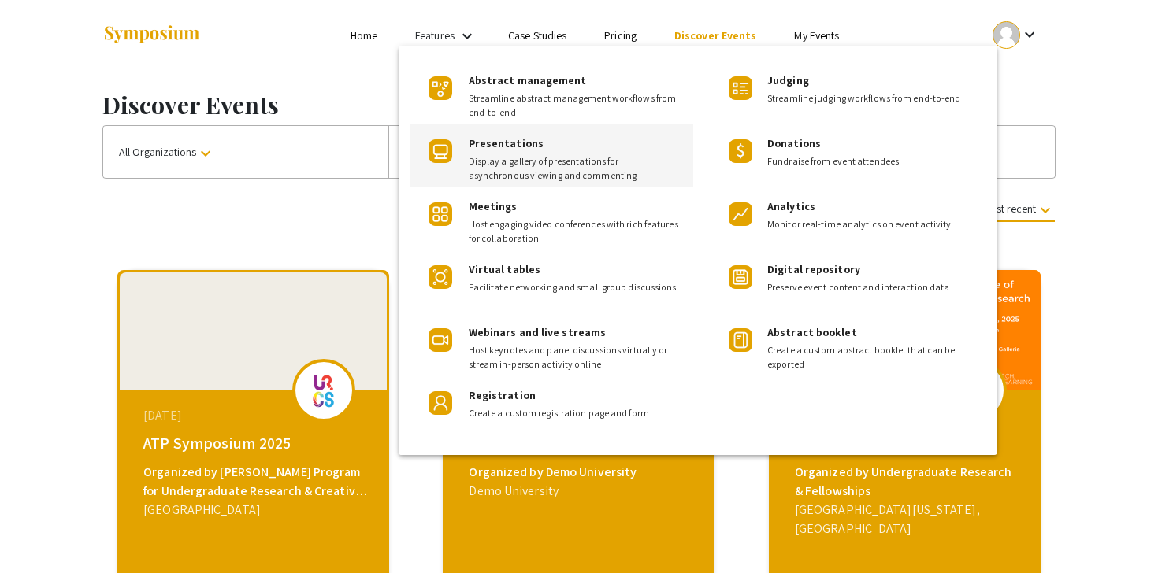
click at [487, 161] on span "Display a gallery of presentations for asynchronous viewing and commenting" at bounding box center [575, 168] width 212 height 28
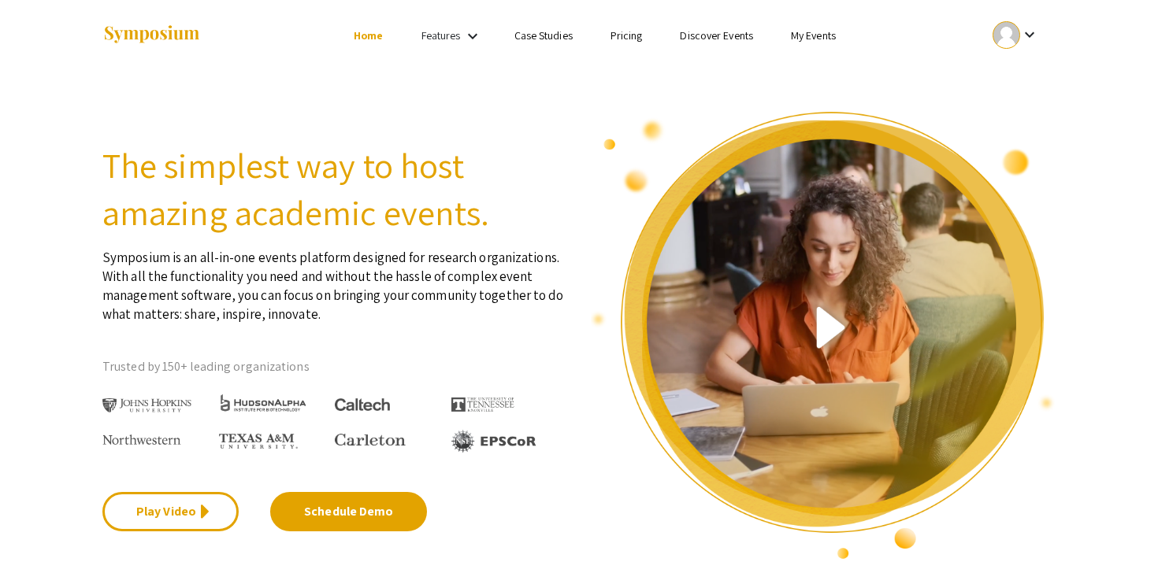
click at [361, 37] on link "Home" at bounding box center [368, 35] width 29 height 14
click at [152, 40] on img at bounding box center [151, 34] width 98 height 21
click at [356, 40] on link "Home" at bounding box center [368, 35] width 29 height 14
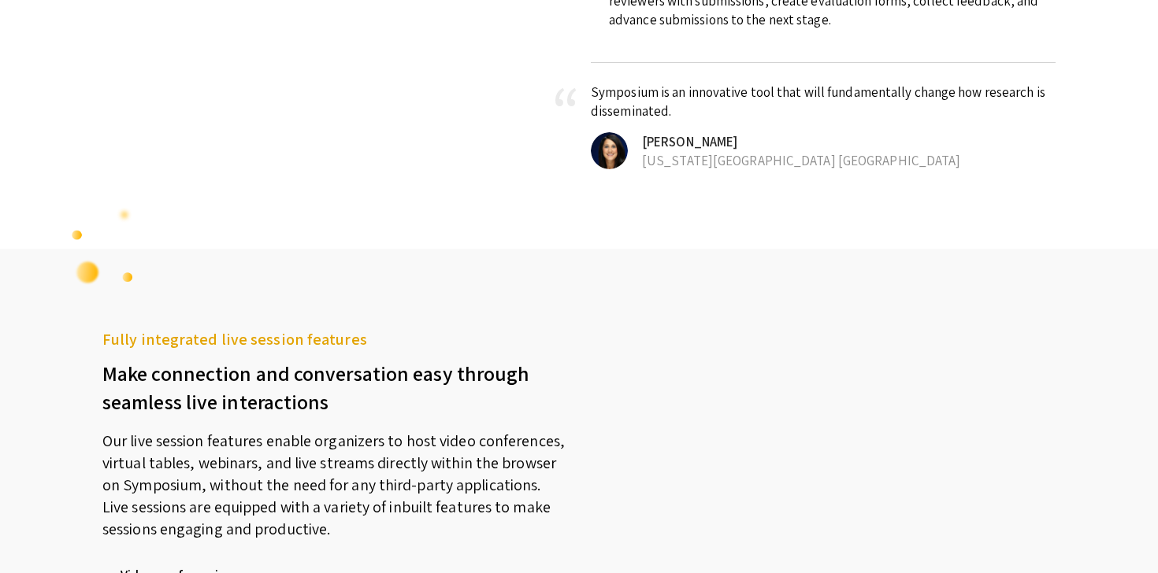
scroll to position [1246, 0]
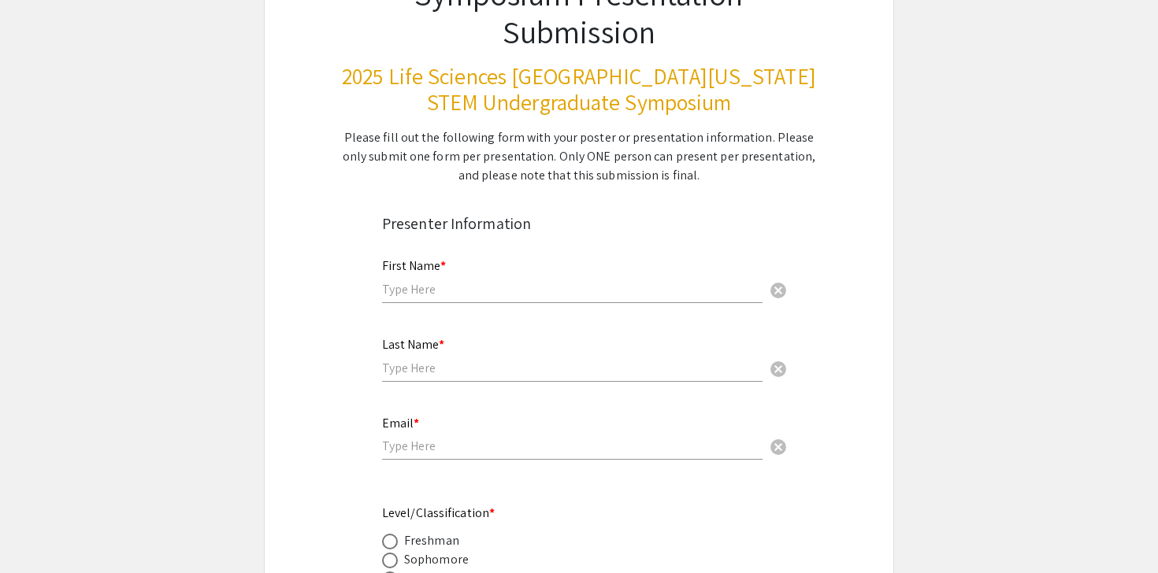
scroll to position [165, 0]
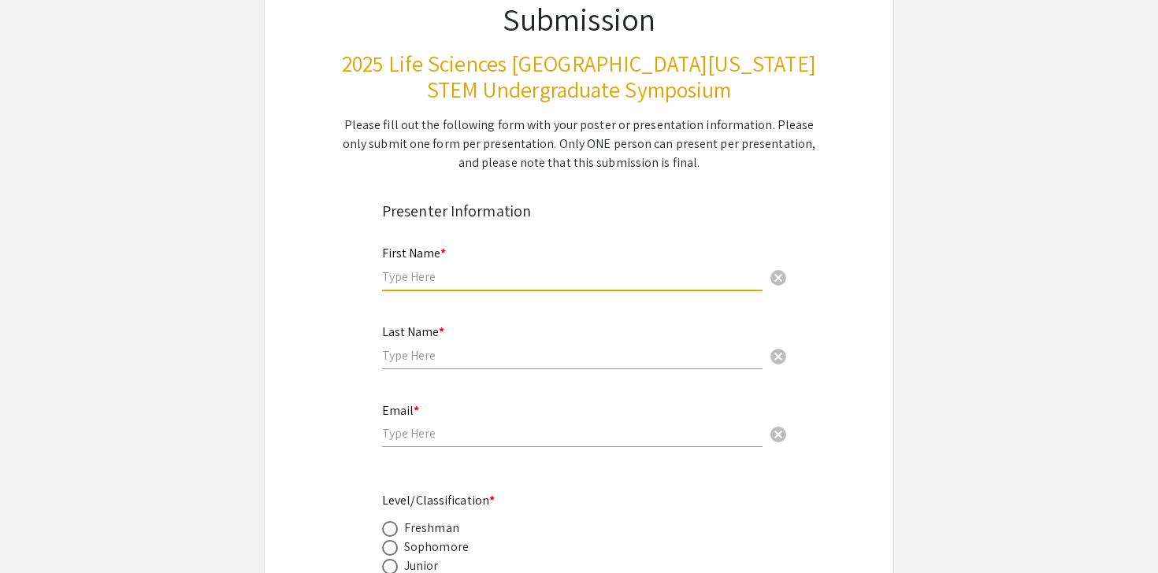
click at [425, 280] on input "text" at bounding box center [572, 277] width 380 height 17
type input "[PERSON_NAME]"
type input "Reddymeka"
type input "[EMAIL_ADDRESS][DOMAIN_NAME]"
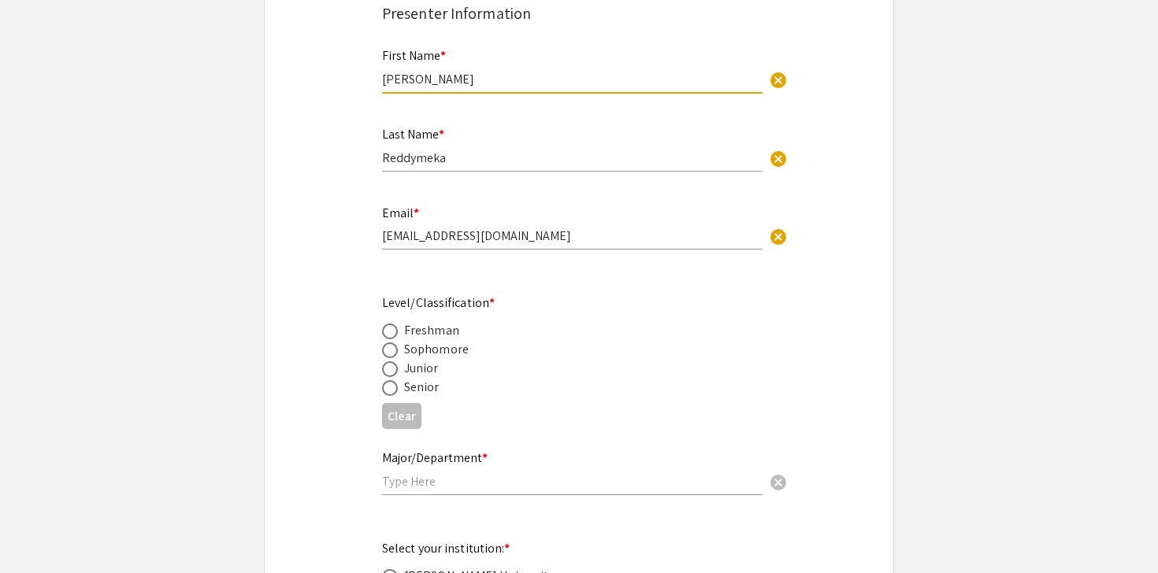
scroll to position [363, 0]
click at [542, 221] on div "Email * [EMAIL_ADDRESS][DOMAIN_NAME] cancel" at bounding box center [572, 220] width 380 height 60
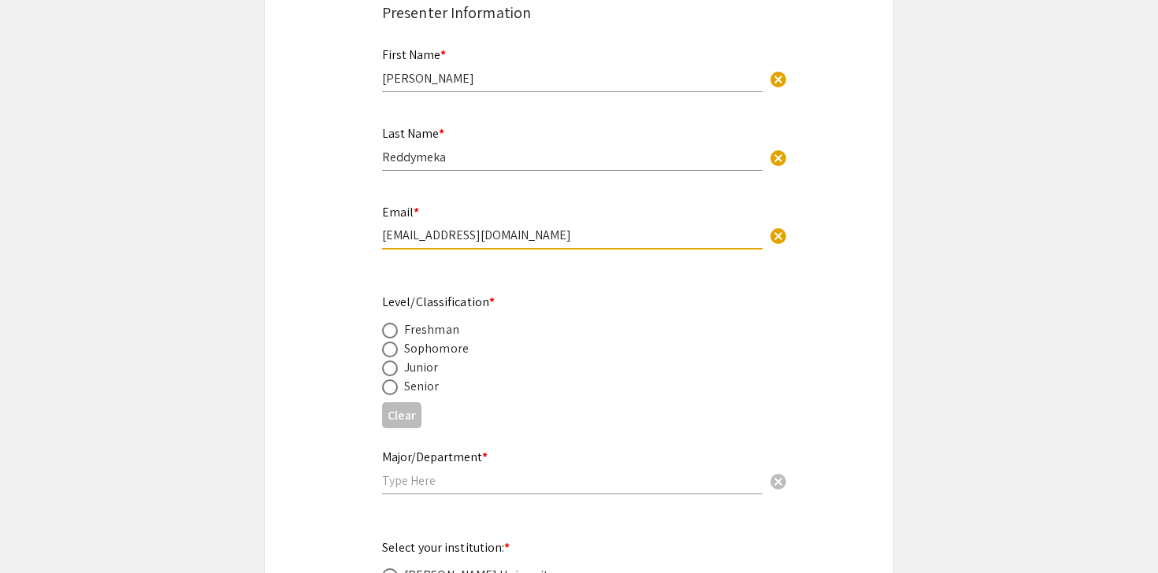
drag, startPoint x: 542, startPoint y: 234, endPoint x: 336, endPoint y: 234, distance: 205.6
type input "[EMAIL_ADDRESS][DOMAIN_NAME]"
click at [429, 348] on div "Sophomore" at bounding box center [436, 348] width 65 height 19
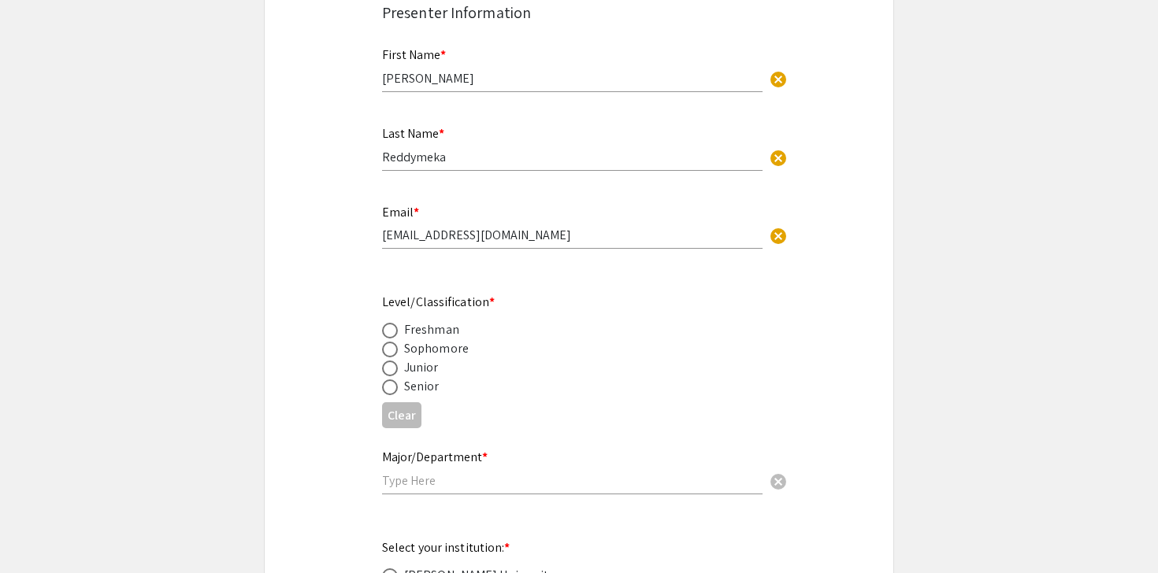
click at [395, 351] on span at bounding box center [390, 350] width 16 height 16
click at [395, 351] on input "radio" at bounding box center [390, 350] width 16 height 16
radio input "true"
click at [404, 484] on input "text" at bounding box center [572, 481] width 380 height 17
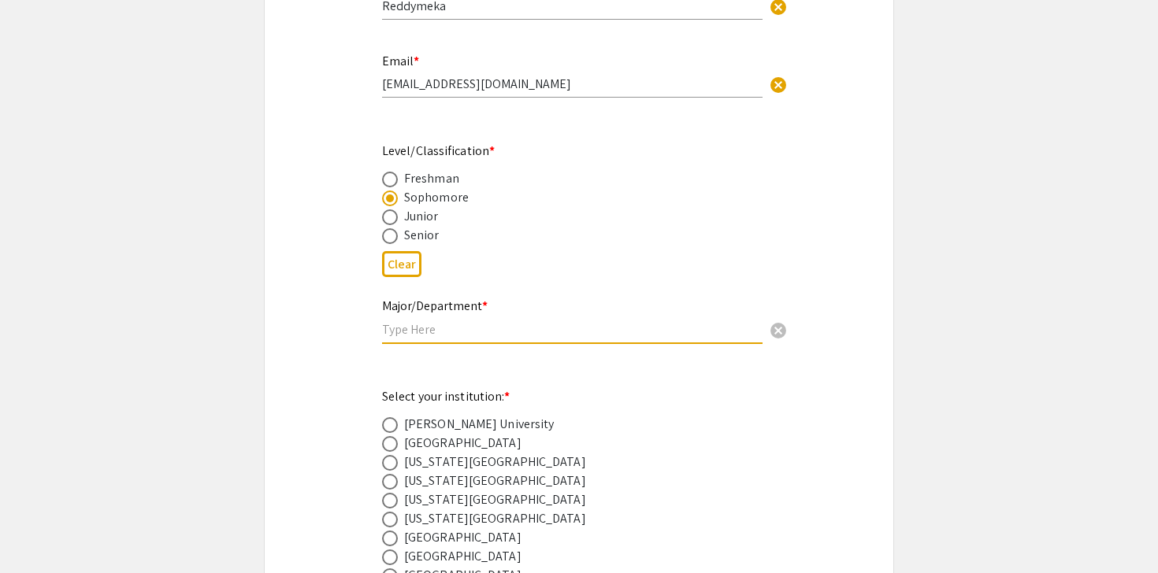
scroll to position [613, 0]
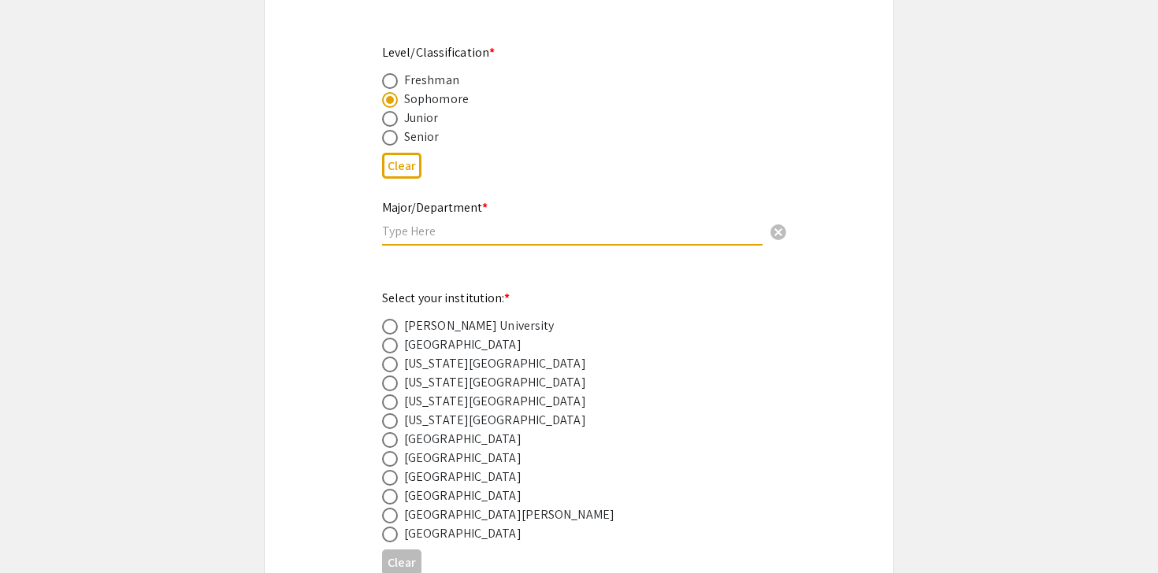
click at [394, 483] on span at bounding box center [390, 478] width 16 height 16
click at [394, 483] on input "radio" at bounding box center [390, 478] width 16 height 16
radio input "true"
click at [436, 238] on input "text" at bounding box center [572, 231] width 380 height 17
type input "Public Health"
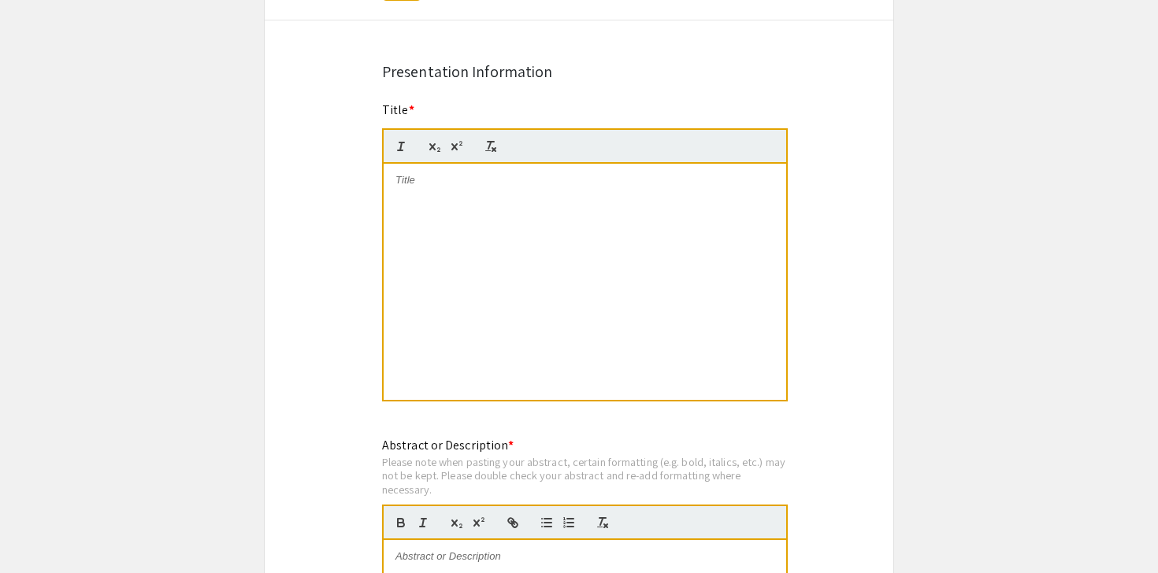
click at [455, 241] on div at bounding box center [585, 282] width 403 height 236
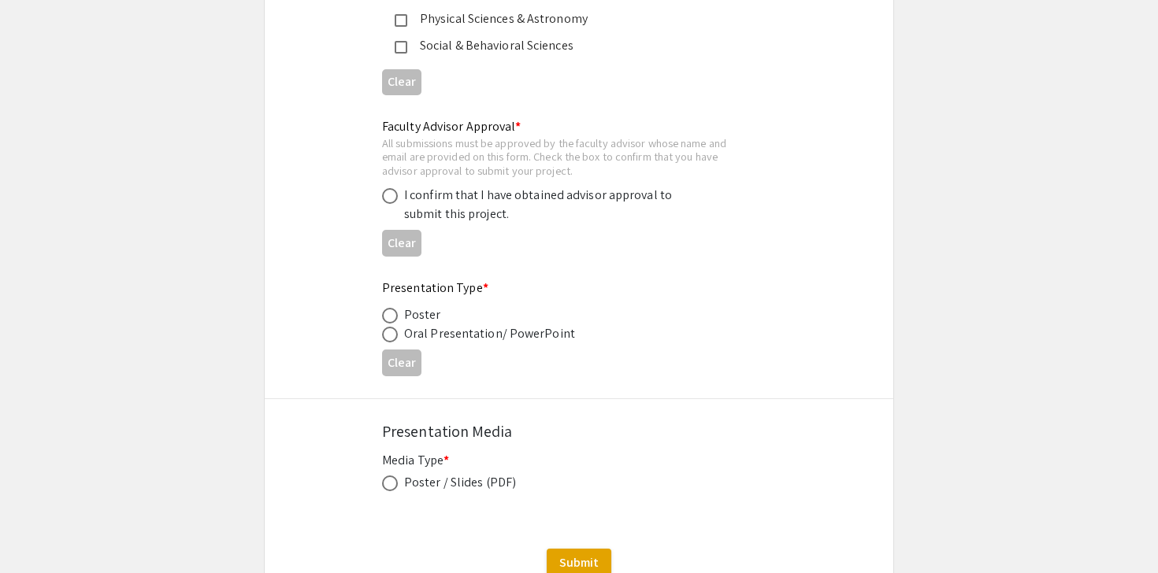
scroll to position [2324, 0]
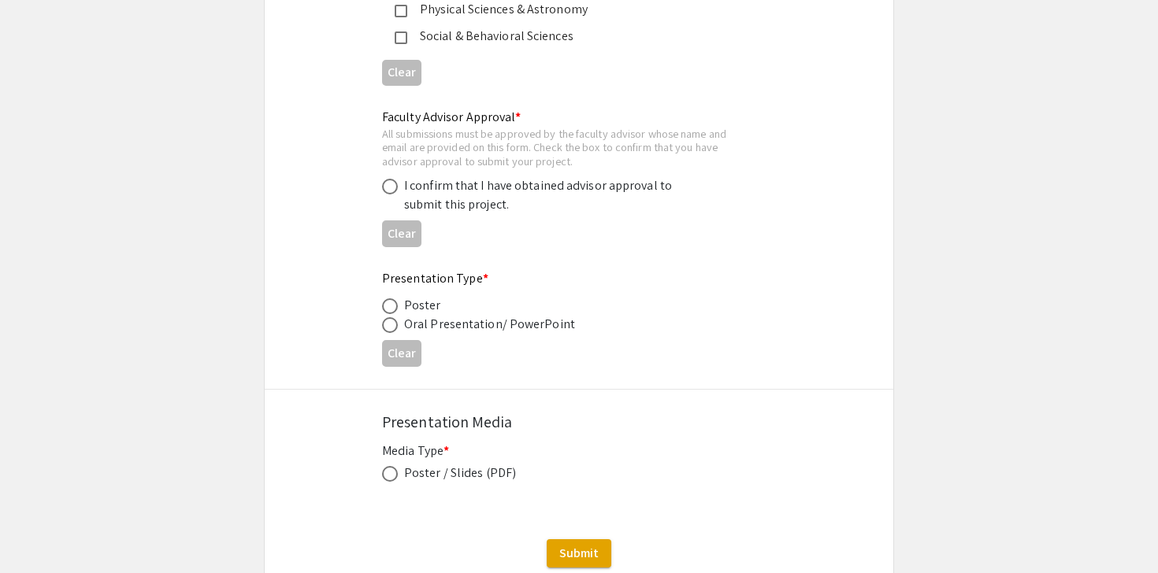
click at [389, 330] on span at bounding box center [390, 325] width 16 height 16
click at [389, 330] on input "radio" at bounding box center [390, 325] width 16 height 16
radio input "true"
click at [386, 475] on span at bounding box center [390, 474] width 16 height 16
click at [386, 475] on input "radio" at bounding box center [390, 474] width 16 height 16
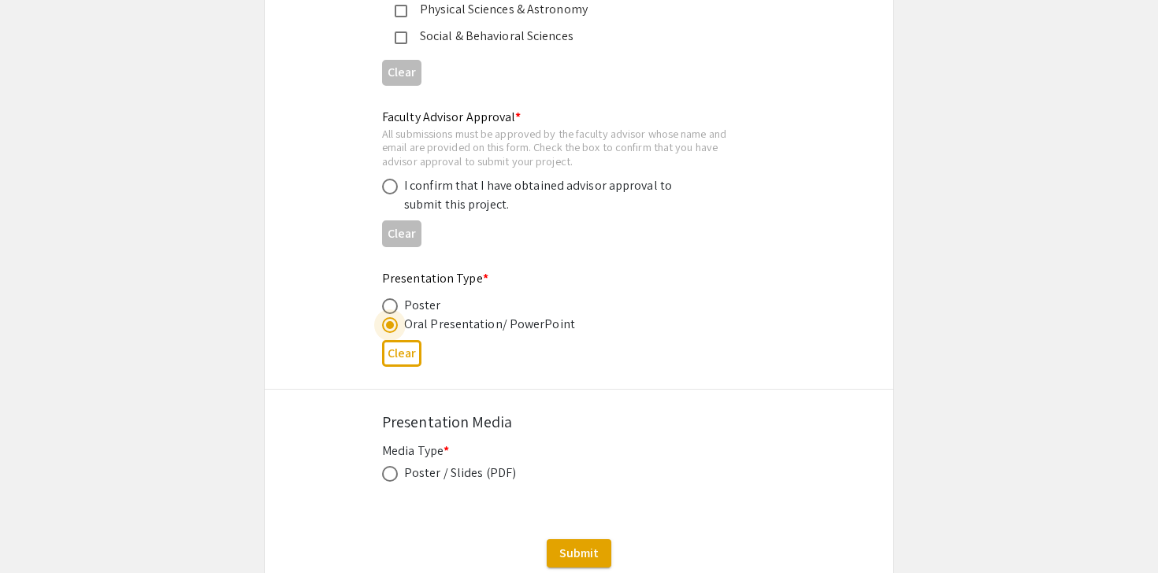
radio input "true"
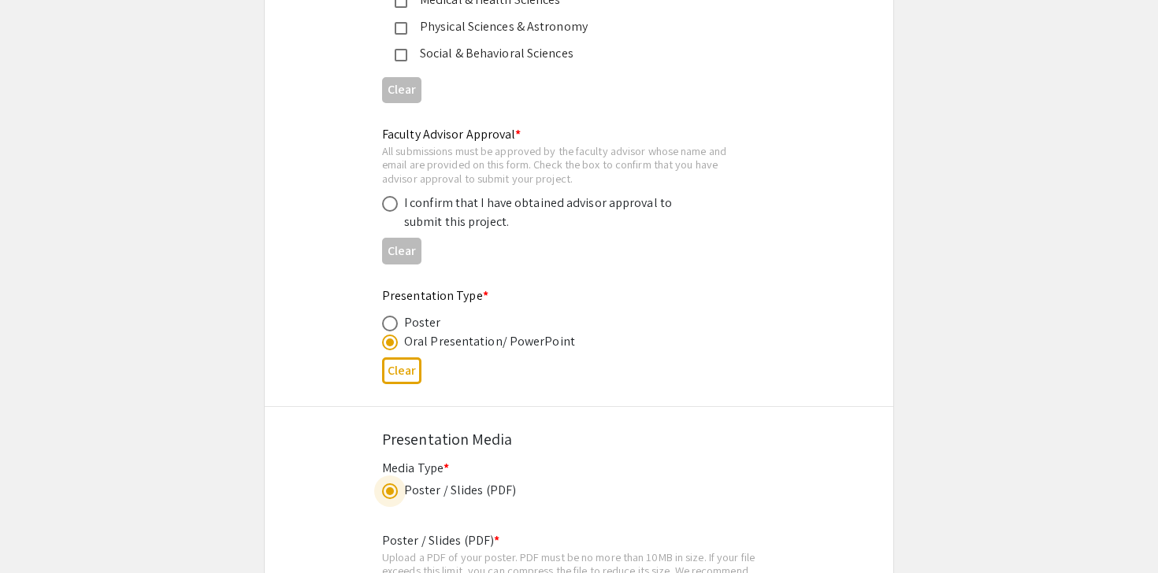
scroll to position [2271, 0]
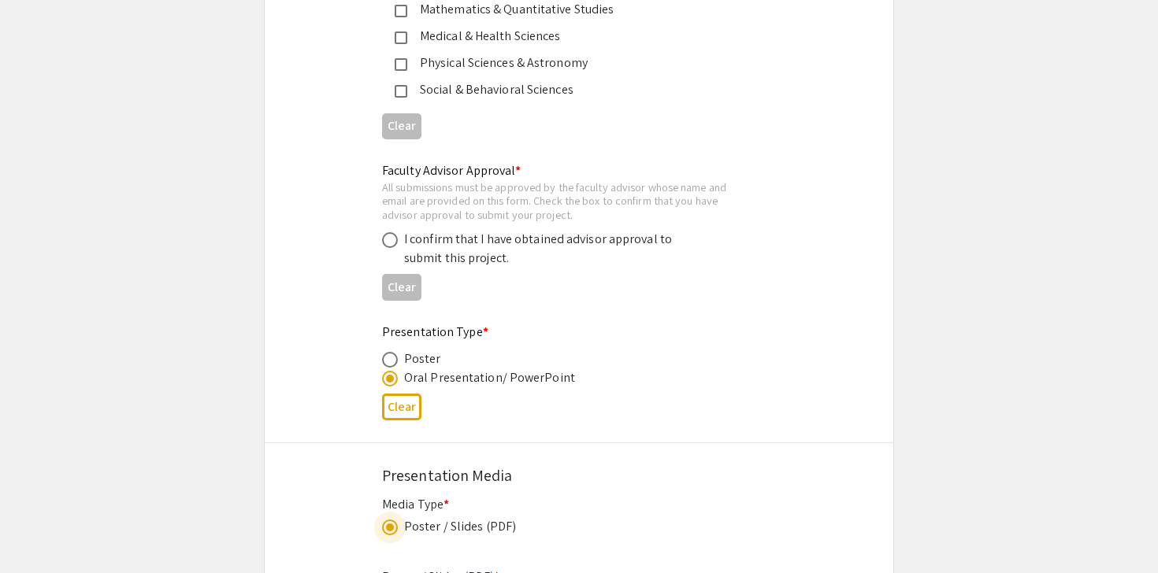
click at [392, 244] on span at bounding box center [390, 240] width 16 height 16
click at [392, 244] on input "radio" at bounding box center [390, 240] width 16 height 16
radio input "true"
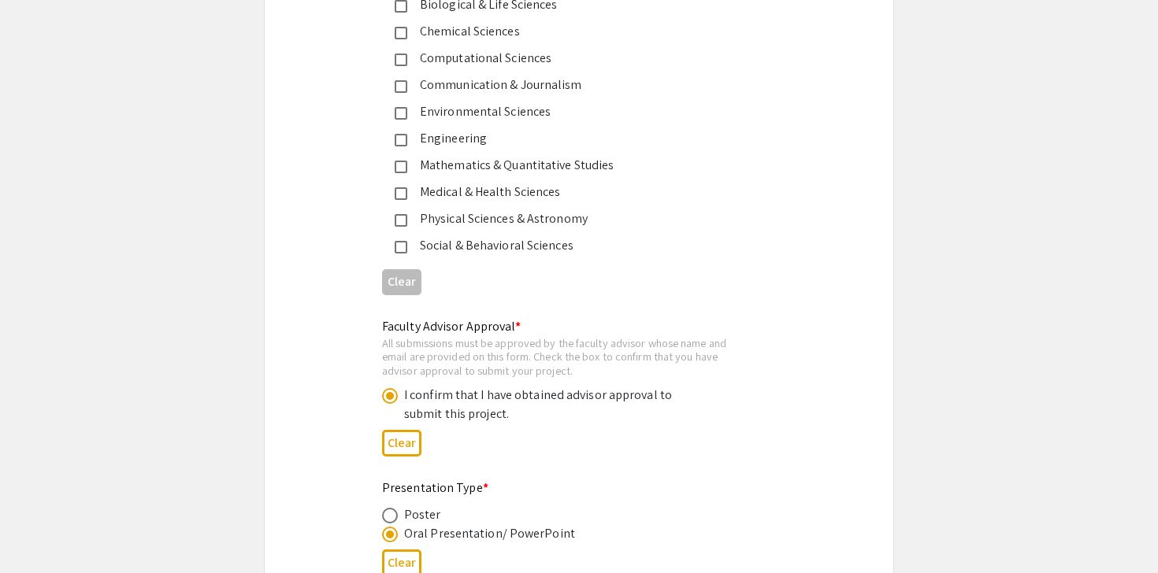
scroll to position [2009, 0]
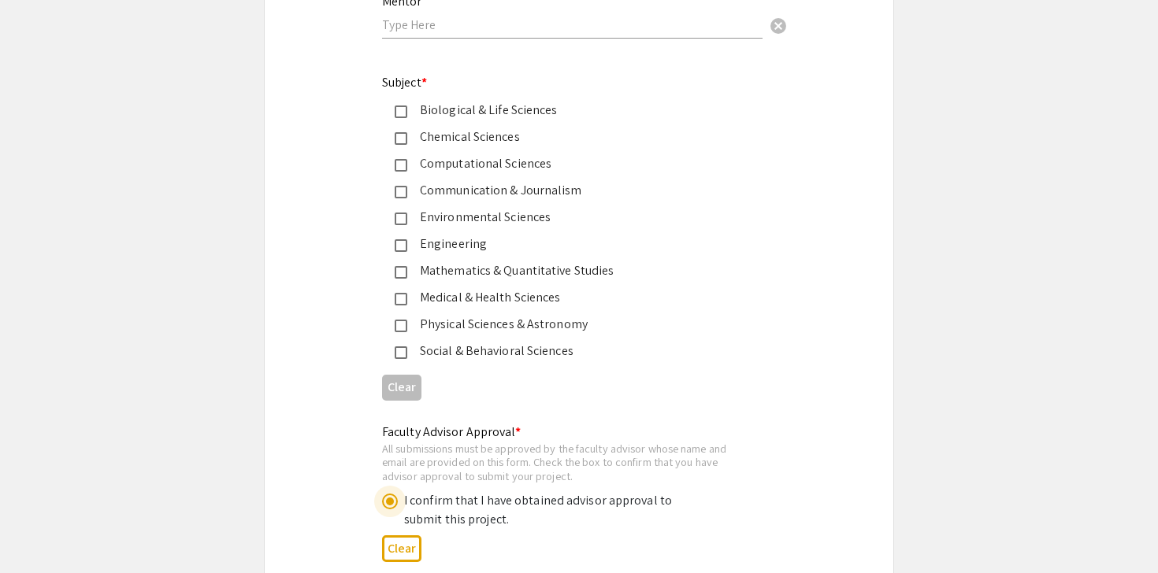
click at [395, 350] on div "Social & Behavioral Sciences" at bounding box center [566, 351] width 369 height 19
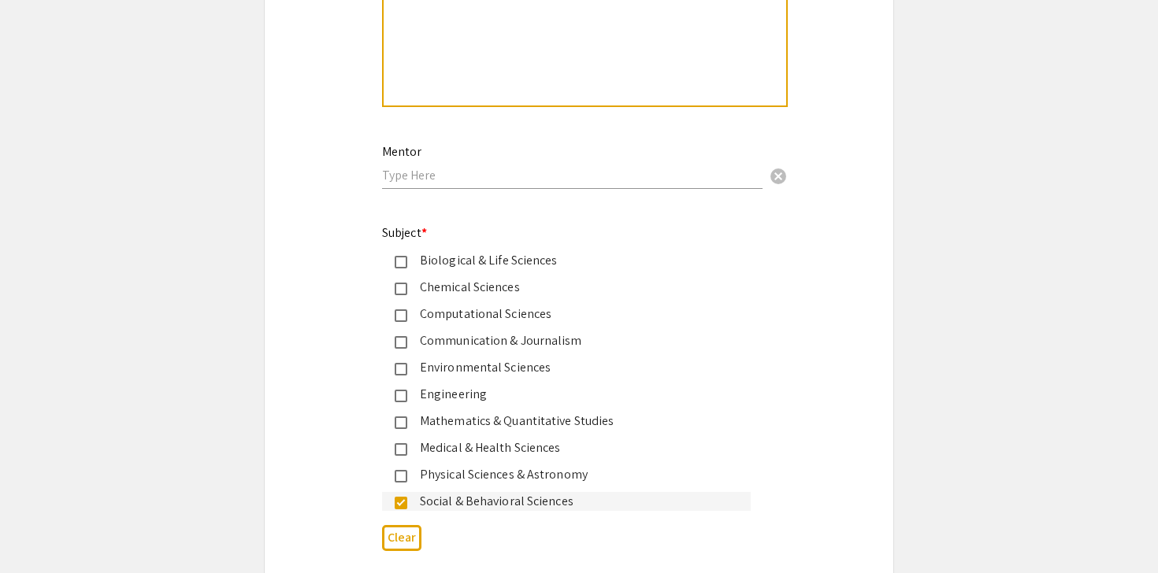
scroll to position [1831, 0]
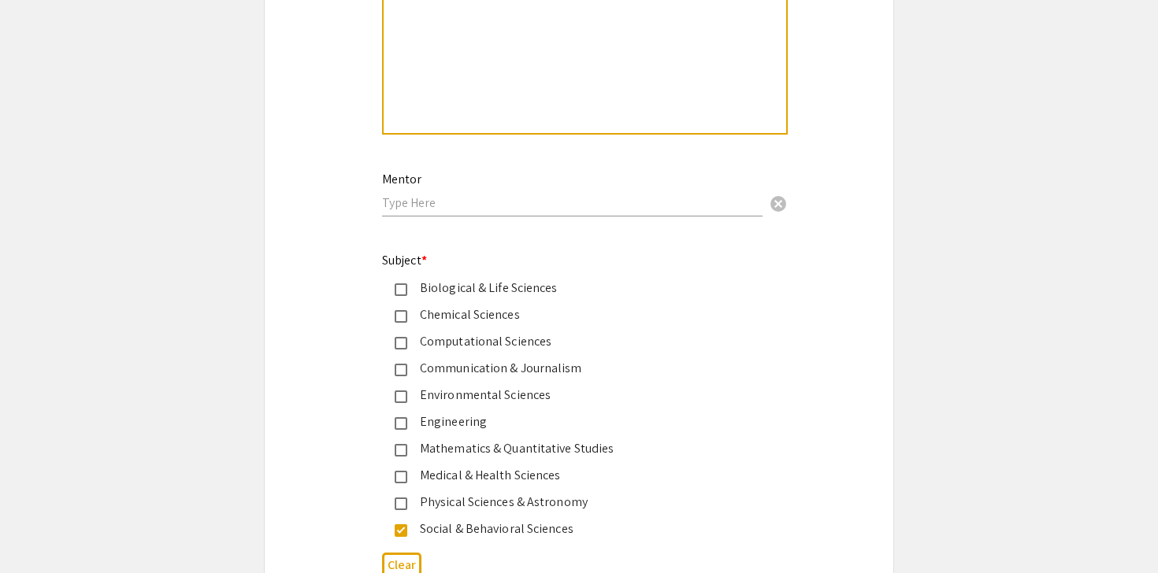
click at [425, 204] on input "text" at bounding box center [572, 203] width 380 height 17
paste input "Gesulla Cavanaugh"
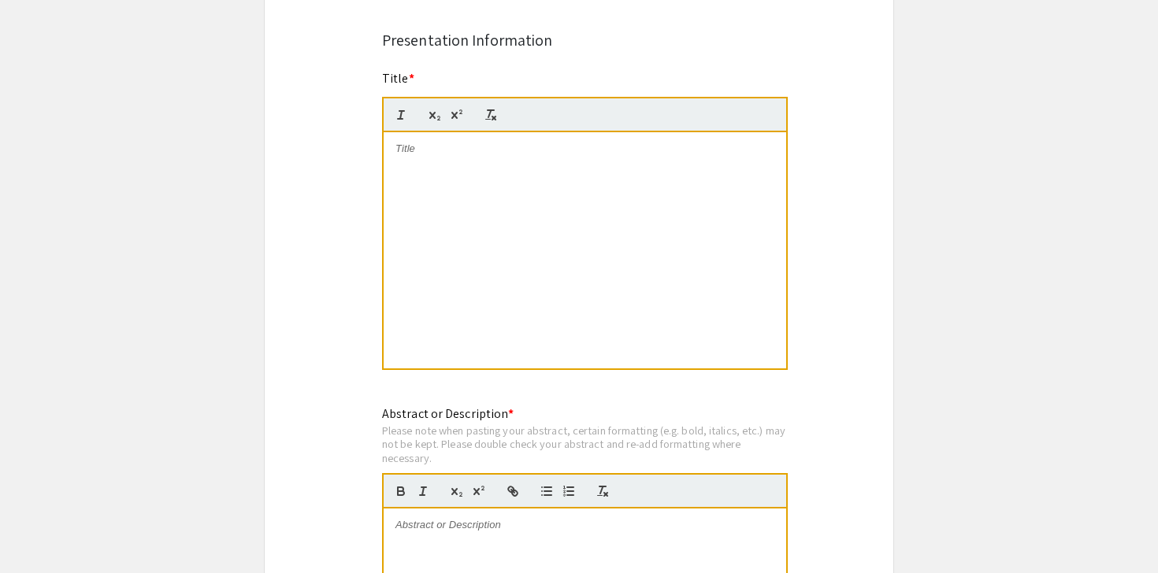
scroll to position [1216, 0]
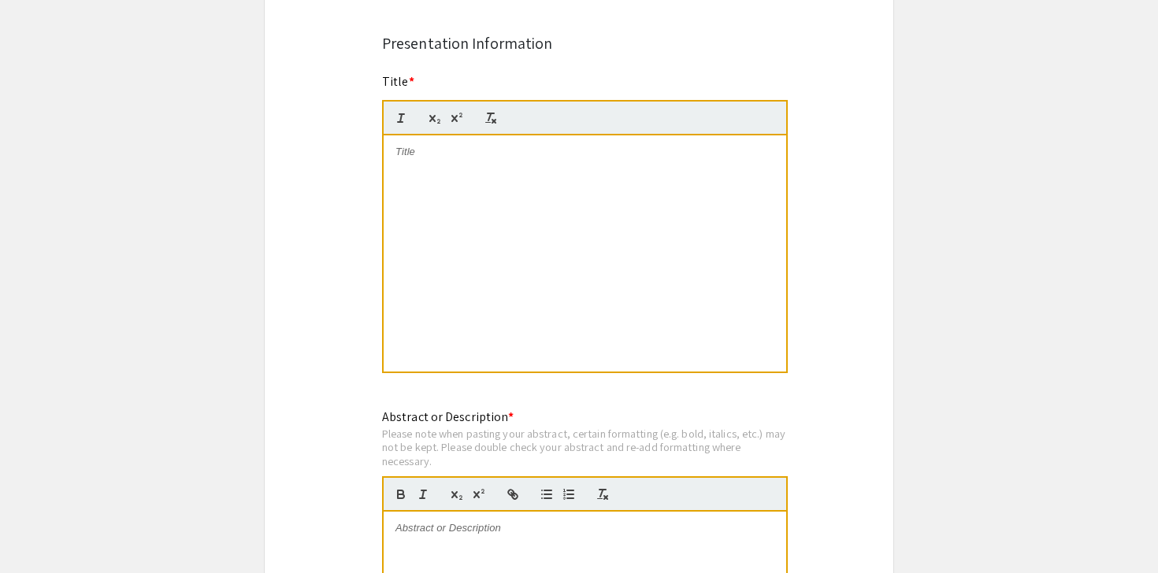
click at [467, 172] on div at bounding box center [585, 253] width 403 height 236
click at [332, 270] on div "Symposium Presentation Submission 2025 Life Sciences South Florida STEM Undergr…" at bounding box center [579, 372] width 630 height 3001
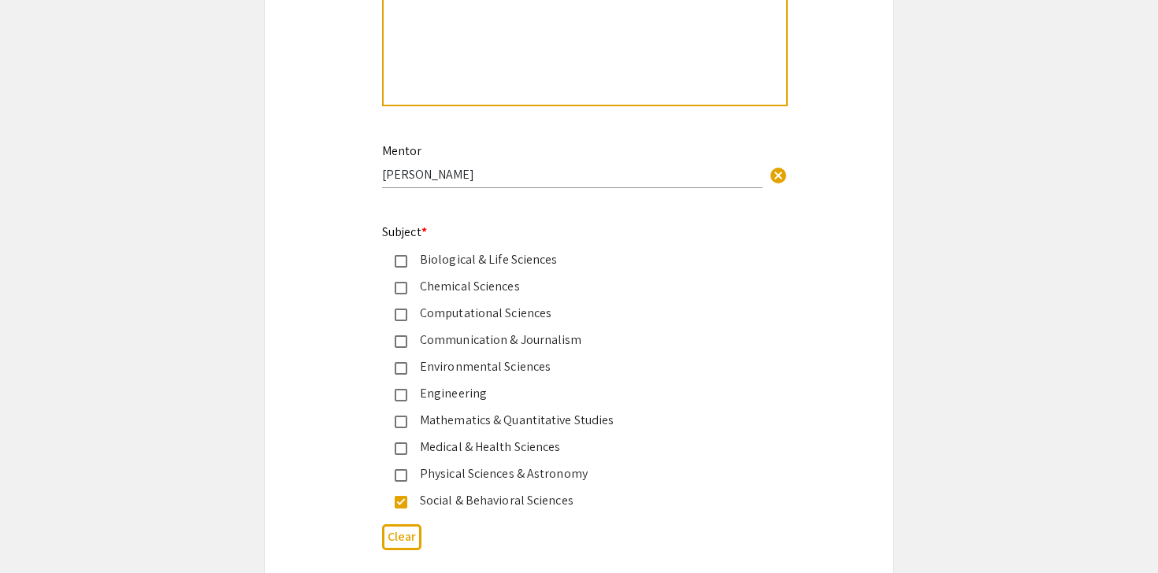
click at [549, 177] on input "Gesulla Cavanaugh" at bounding box center [572, 174] width 380 height 17
paste input ", PhD, MPH, MS"
click at [492, 175] on input "Gesulla Cavanaugh, , PhD, MPH, MS" at bounding box center [572, 174] width 380 height 17
type input "Gesulla Cavanaugh, PhD, MPH, MS"
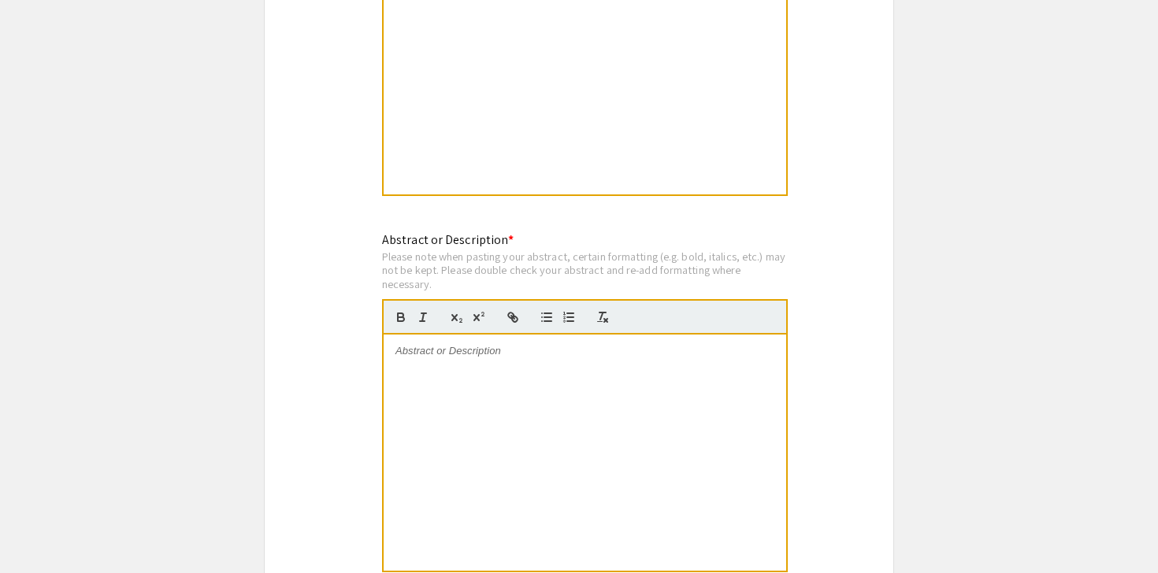
scroll to position [1371, 0]
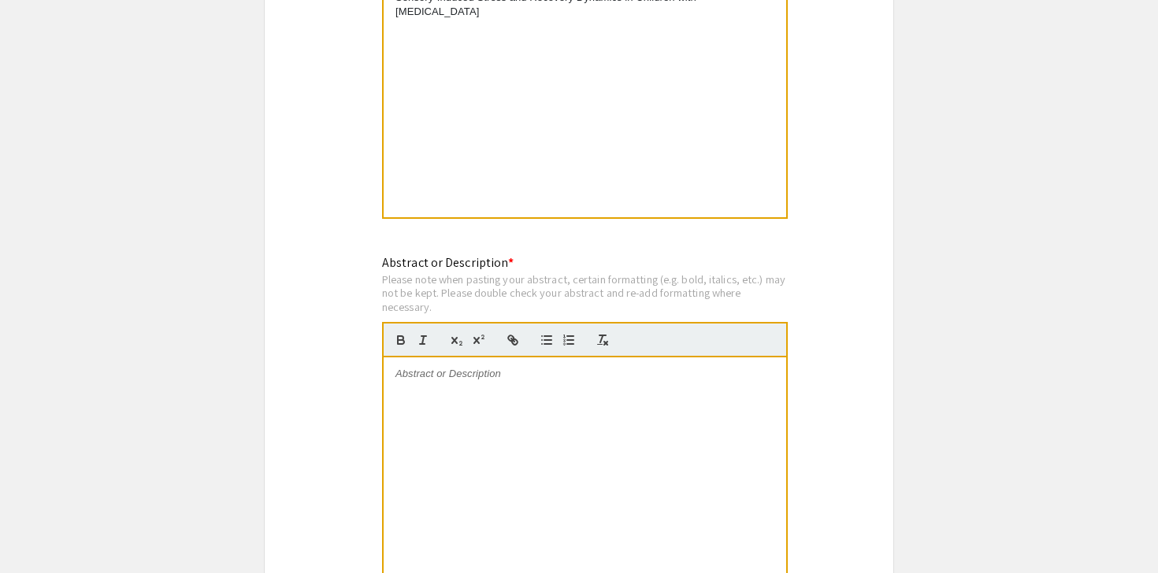
click at [478, 399] on div at bounding box center [585, 476] width 403 height 236
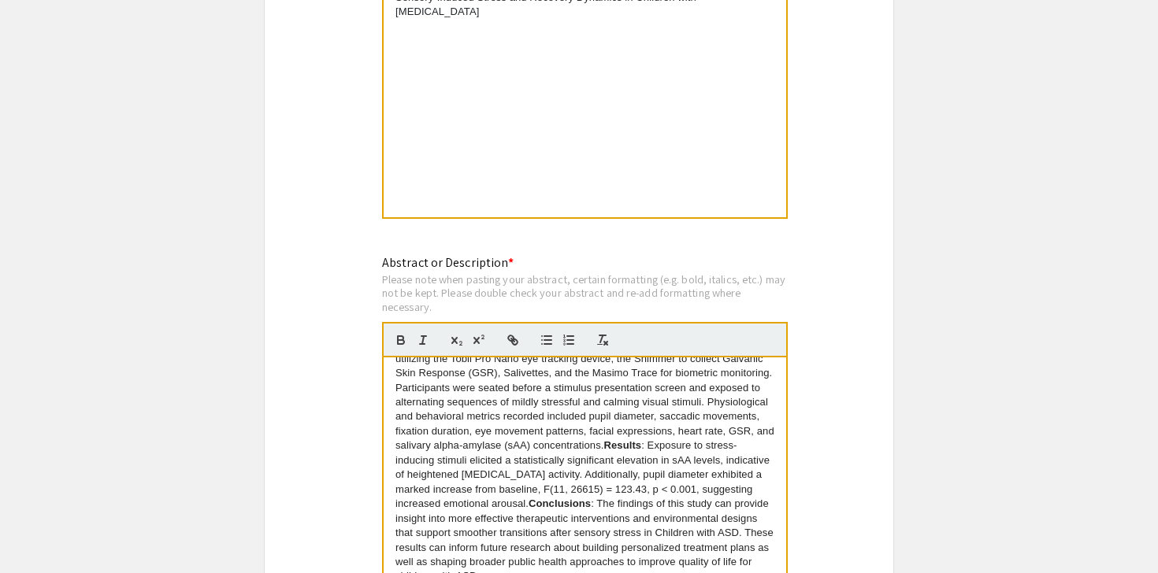
click at [336, 429] on div "Symposium Presentation Submission 2025 Life Sciences South Florida STEM Undergr…" at bounding box center [579, 218] width 630 height 3001
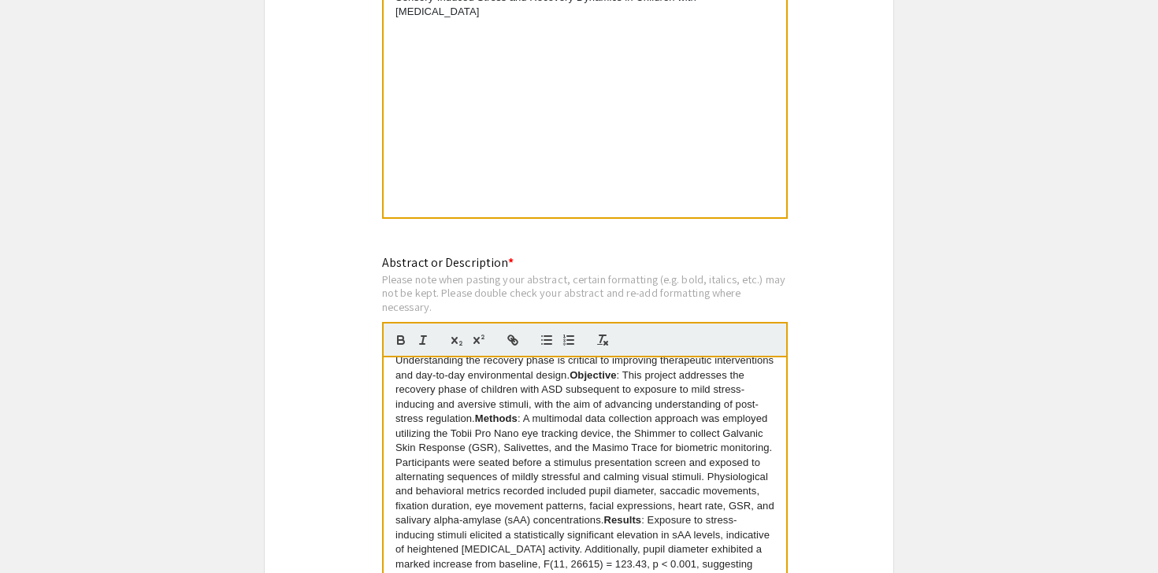
scroll to position [0, 0]
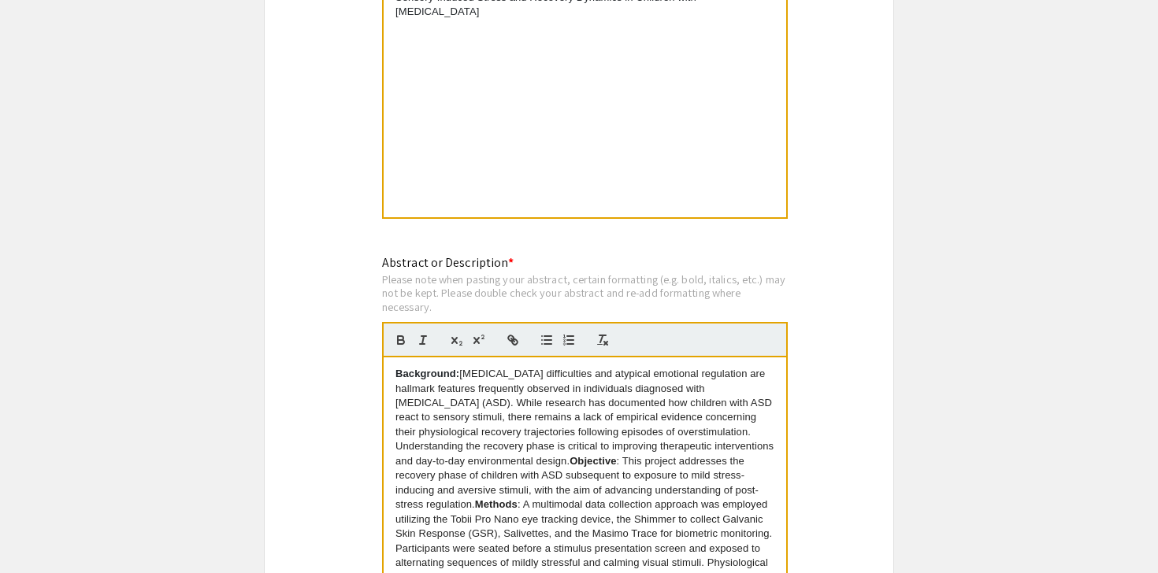
click at [353, 437] on div "Symposium Presentation Submission 2025 Life Sciences South Florida STEM Undergr…" at bounding box center [579, 218] width 630 height 3001
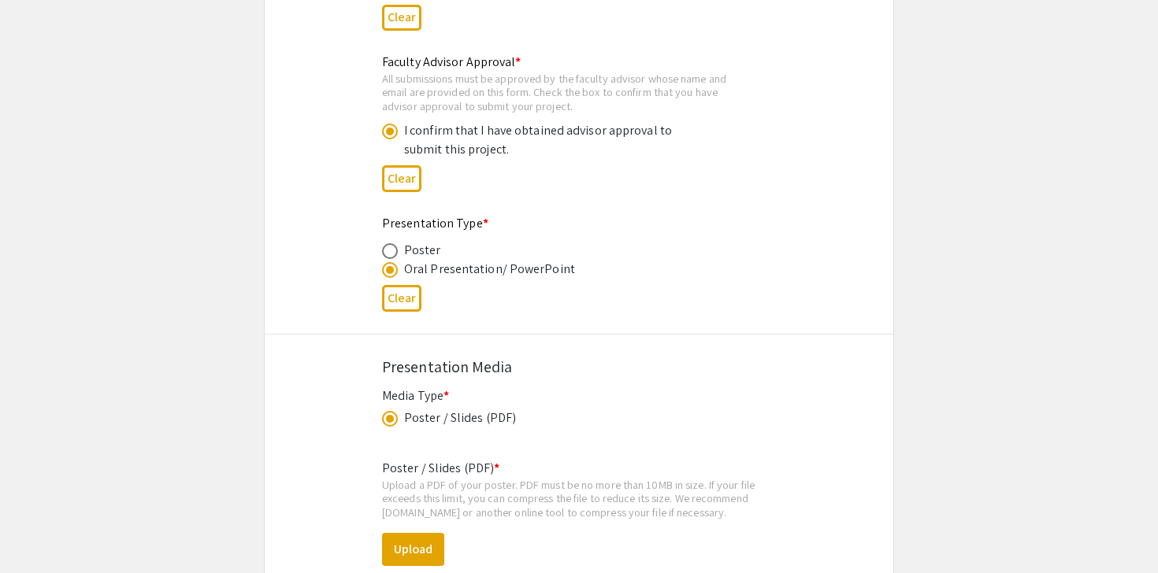
scroll to position [2600, 0]
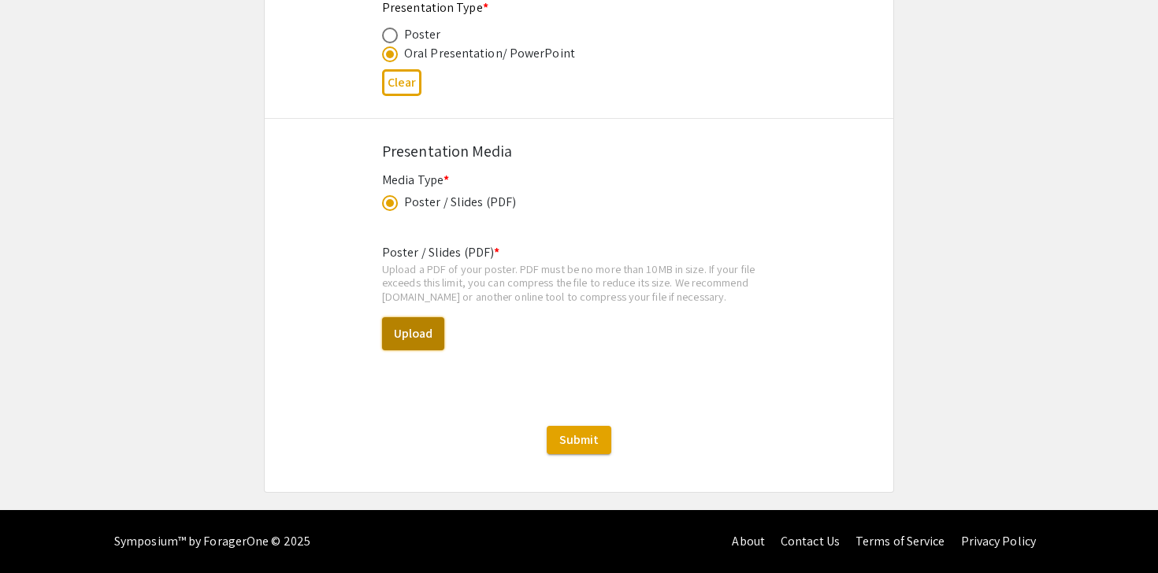
click at [421, 331] on button "Upload" at bounding box center [413, 333] width 62 height 33
click at [509, 313] on div "Poster / Slides (PDF) * Upload a PDF of your poster. PDF must be no more than 1…" at bounding box center [579, 310] width 394 height 158
click at [417, 326] on button "Upload" at bounding box center [413, 333] width 62 height 33
click at [403, 338] on button "Upload" at bounding box center [413, 333] width 62 height 33
click at [403, 347] on button "Upload" at bounding box center [413, 333] width 62 height 33
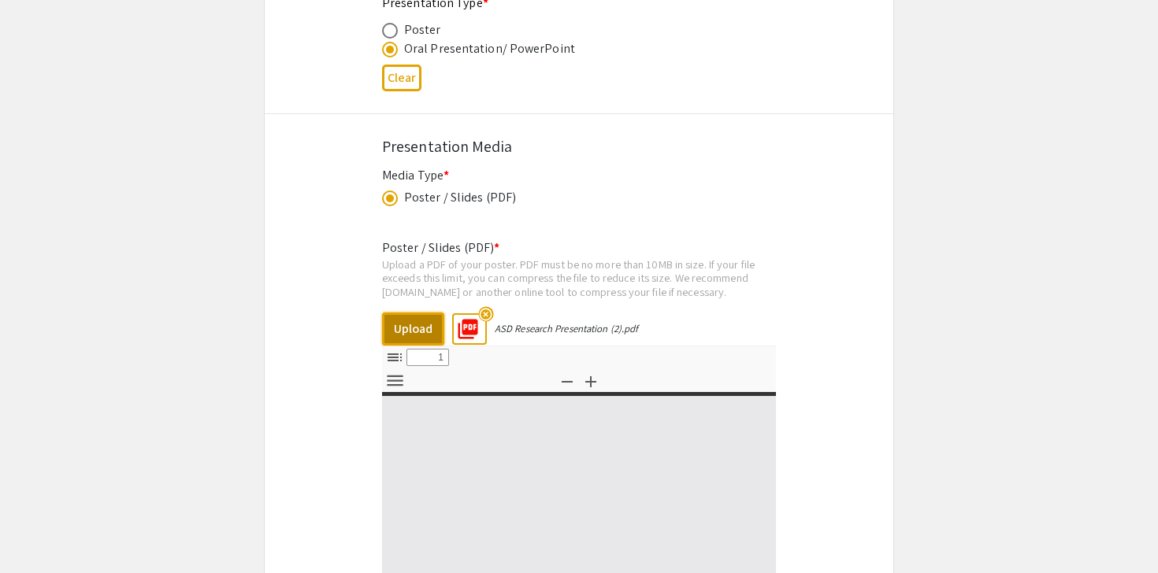
select select "custom"
type input "0"
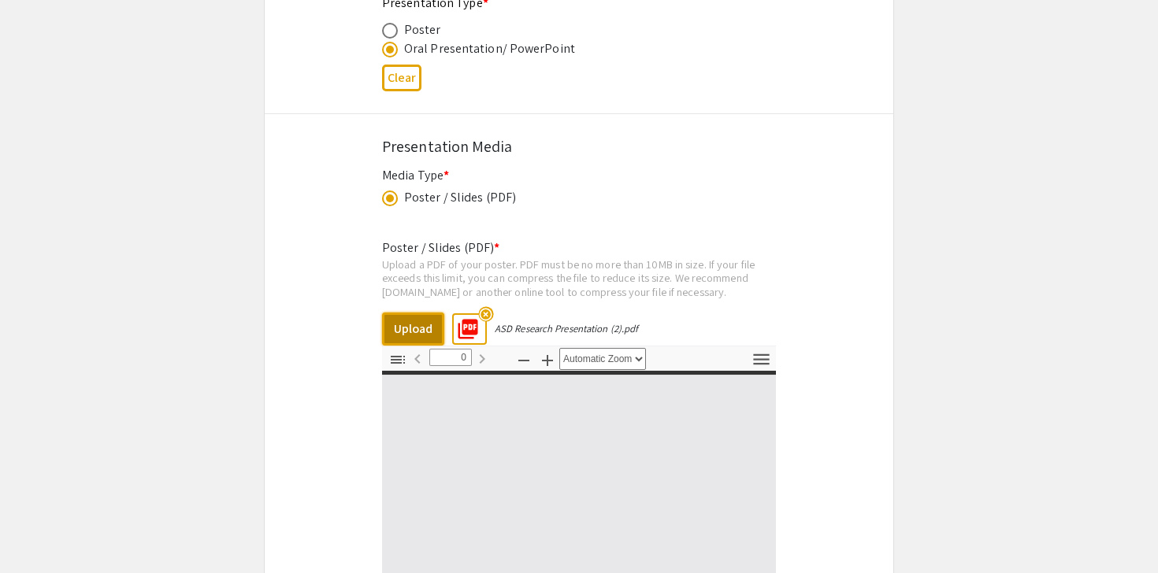
select select "custom"
type input "1"
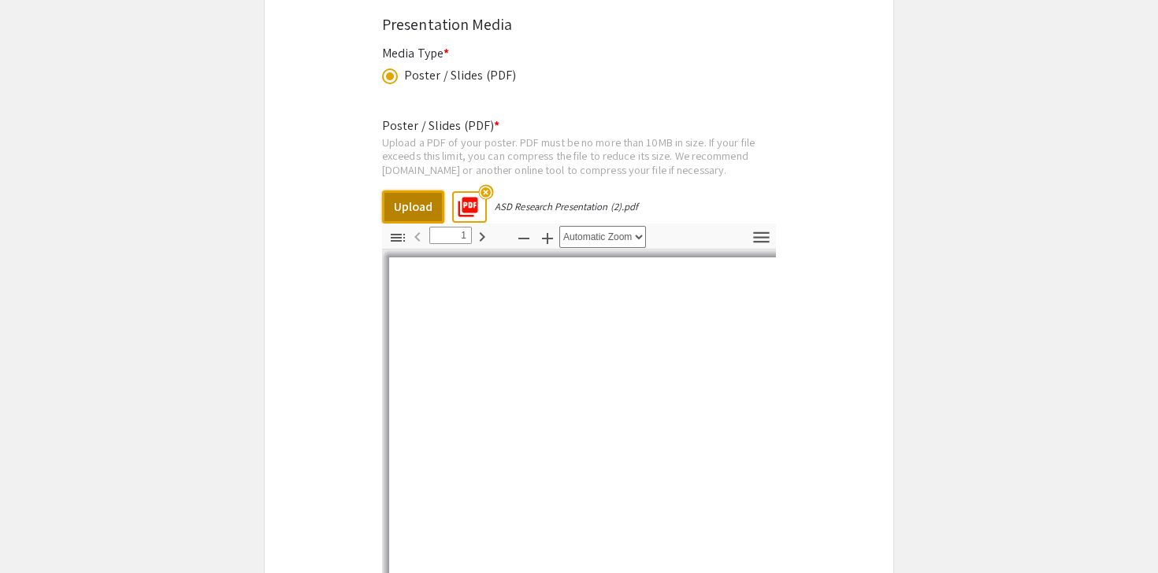
scroll to position [2724, 0]
select select "auto"
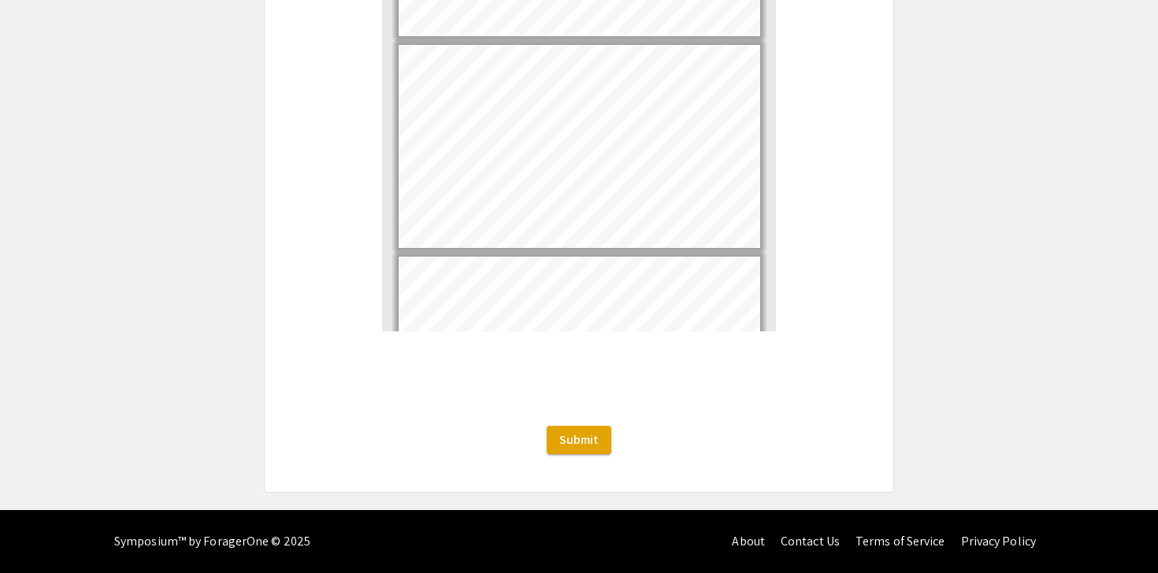
scroll to position [87, 0]
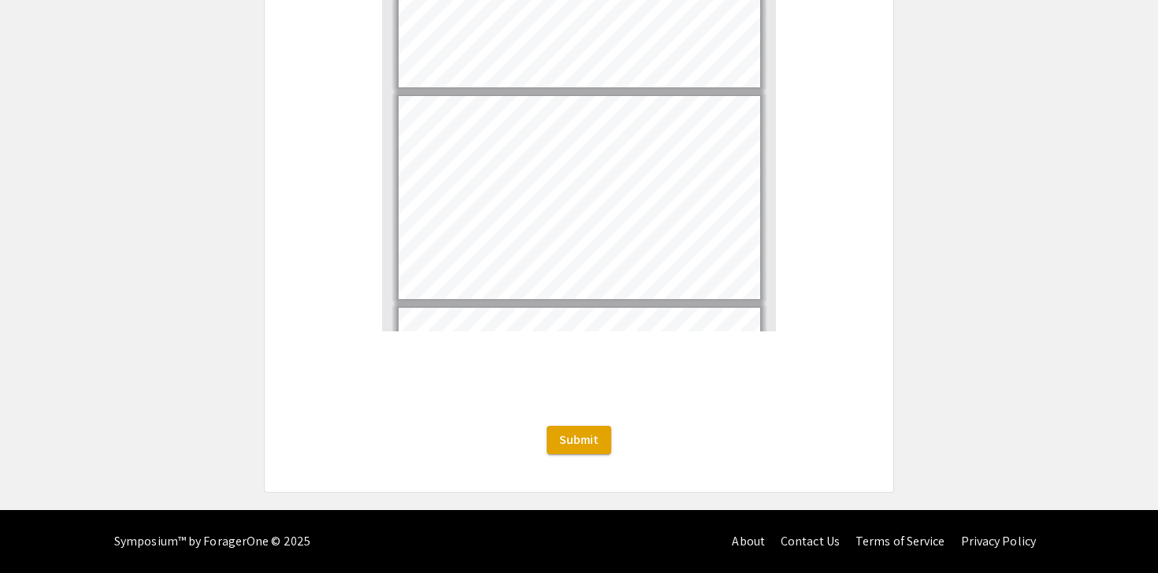
type input "1"
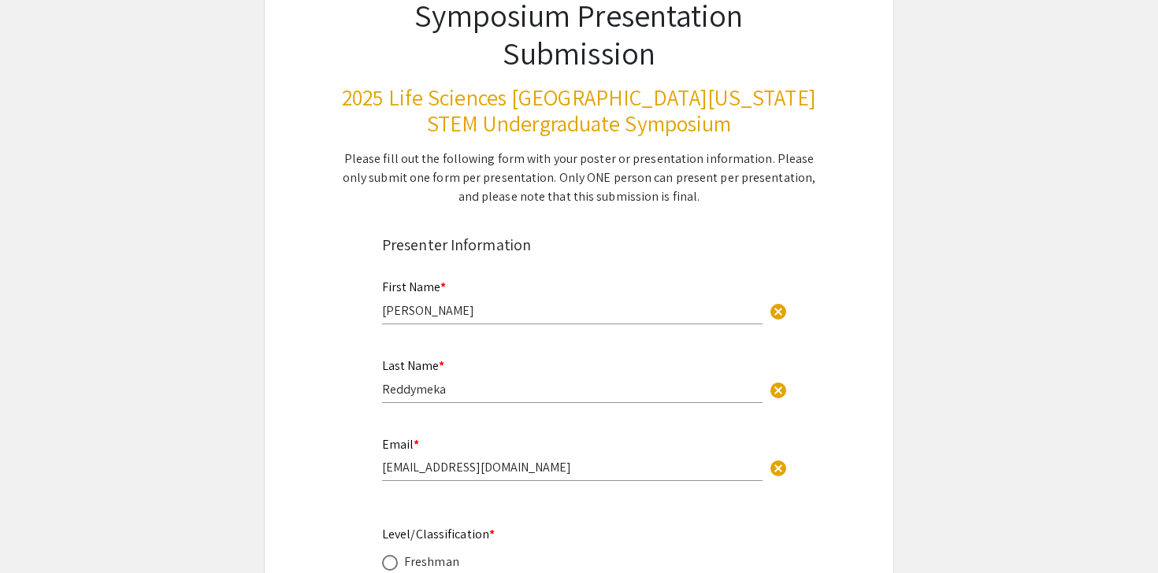
scroll to position [0, 0]
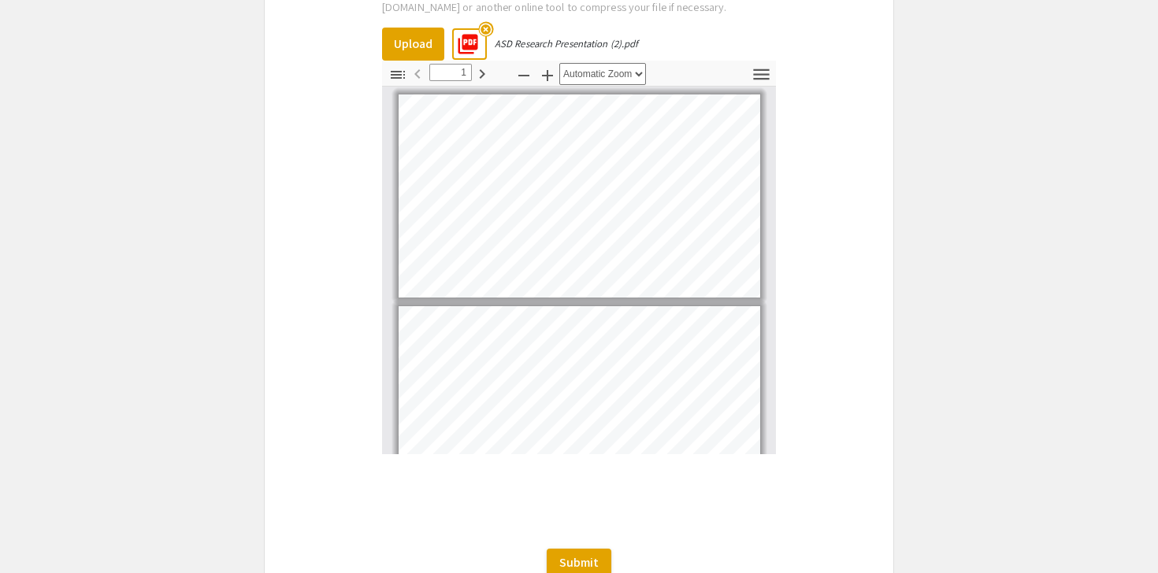
scroll to position [2891, 0]
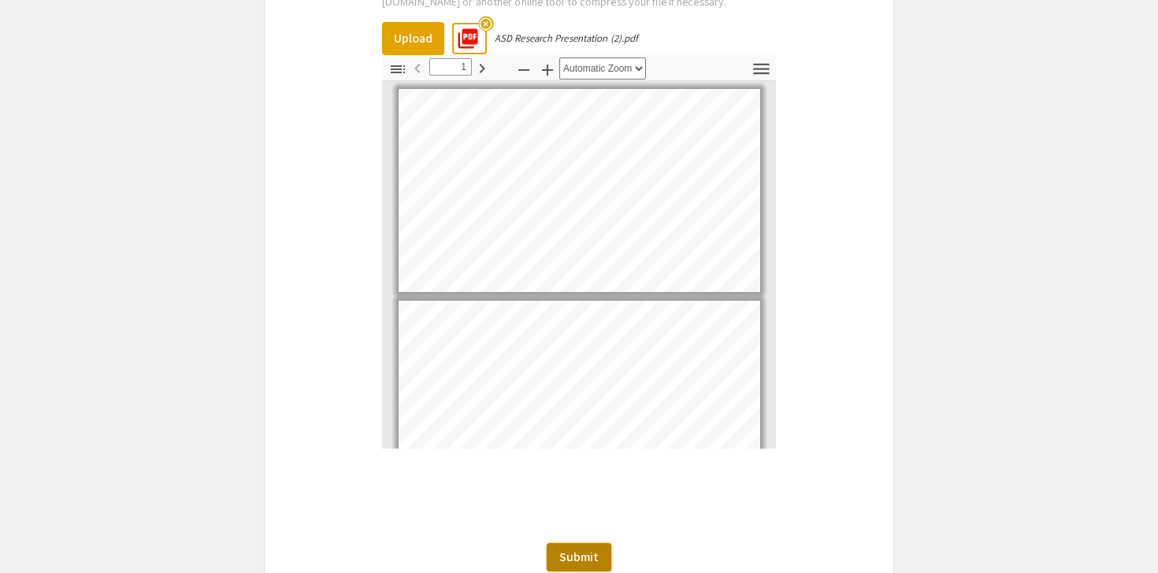
click at [589, 560] on span "Submit" at bounding box center [578, 557] width 39 height 17
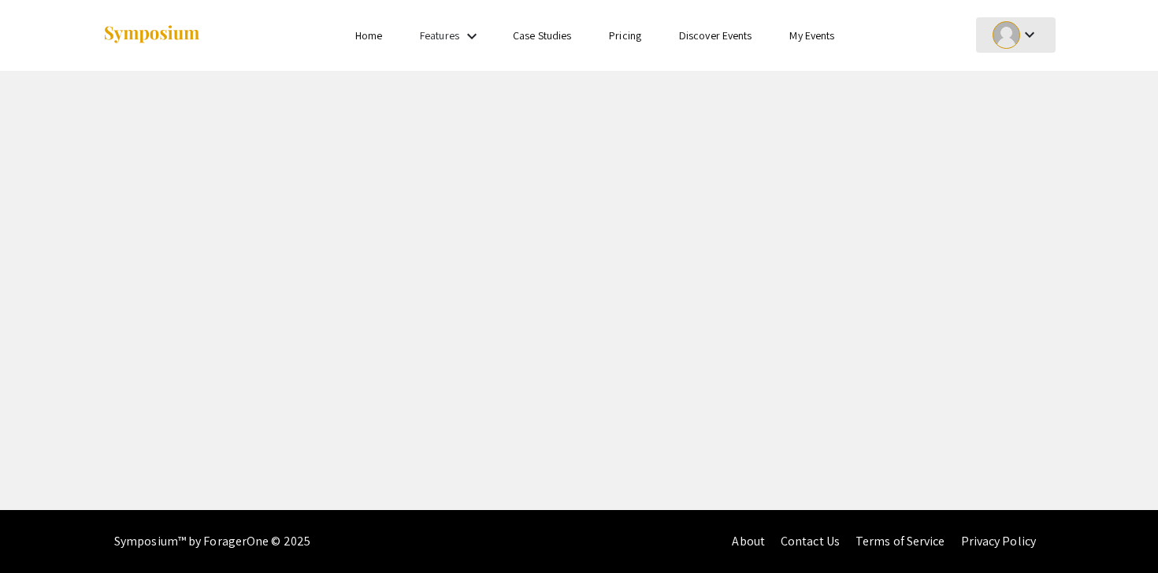
click at [1013, 28] on div at bounding box center [1006, 35] width 28 height 28
click at [1009, 125] on button "My Submissions" at bounding box center [1024, 116] width 97 height 38
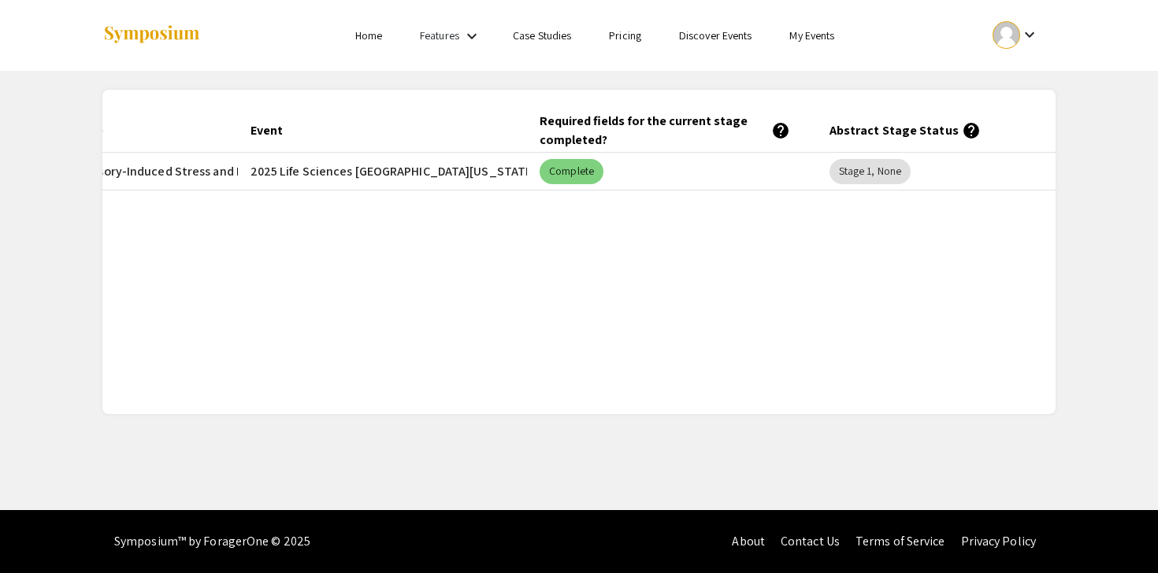
scroll to position [0, 274]
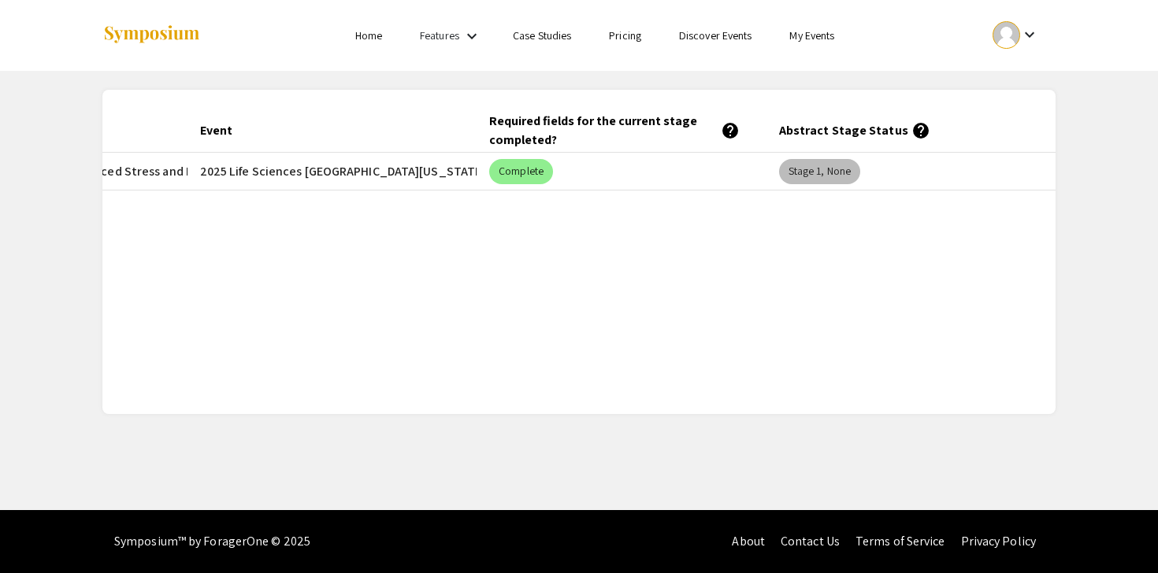
click at [830, 177] on mat-chip "Stage 1, None" at bounding box center [819, 171] width 81 height 25
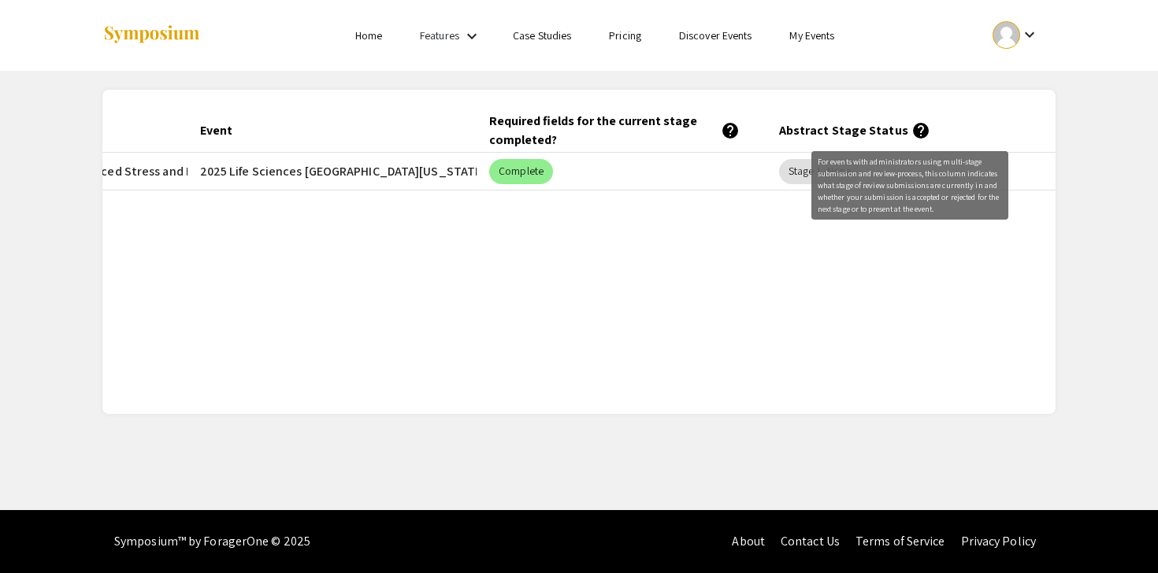
click at [911, 131] on mat-icon "help" at bounding box center [920, 130] width 19 height 19
click at [673, 315] on div "Submitted At (EDT) Title Event Required fields for the current stage completed?…" at bounding box center [578, 252] width 953 height 287
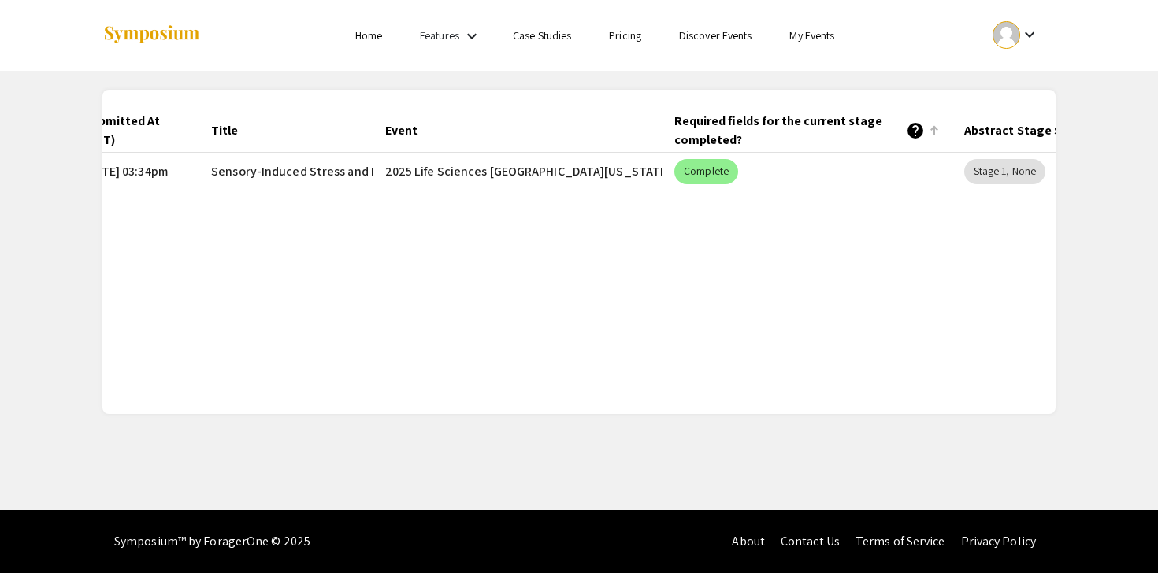
scroll to position [0, 0]
